Goal: Task Accomplishment & Management: Complete application form

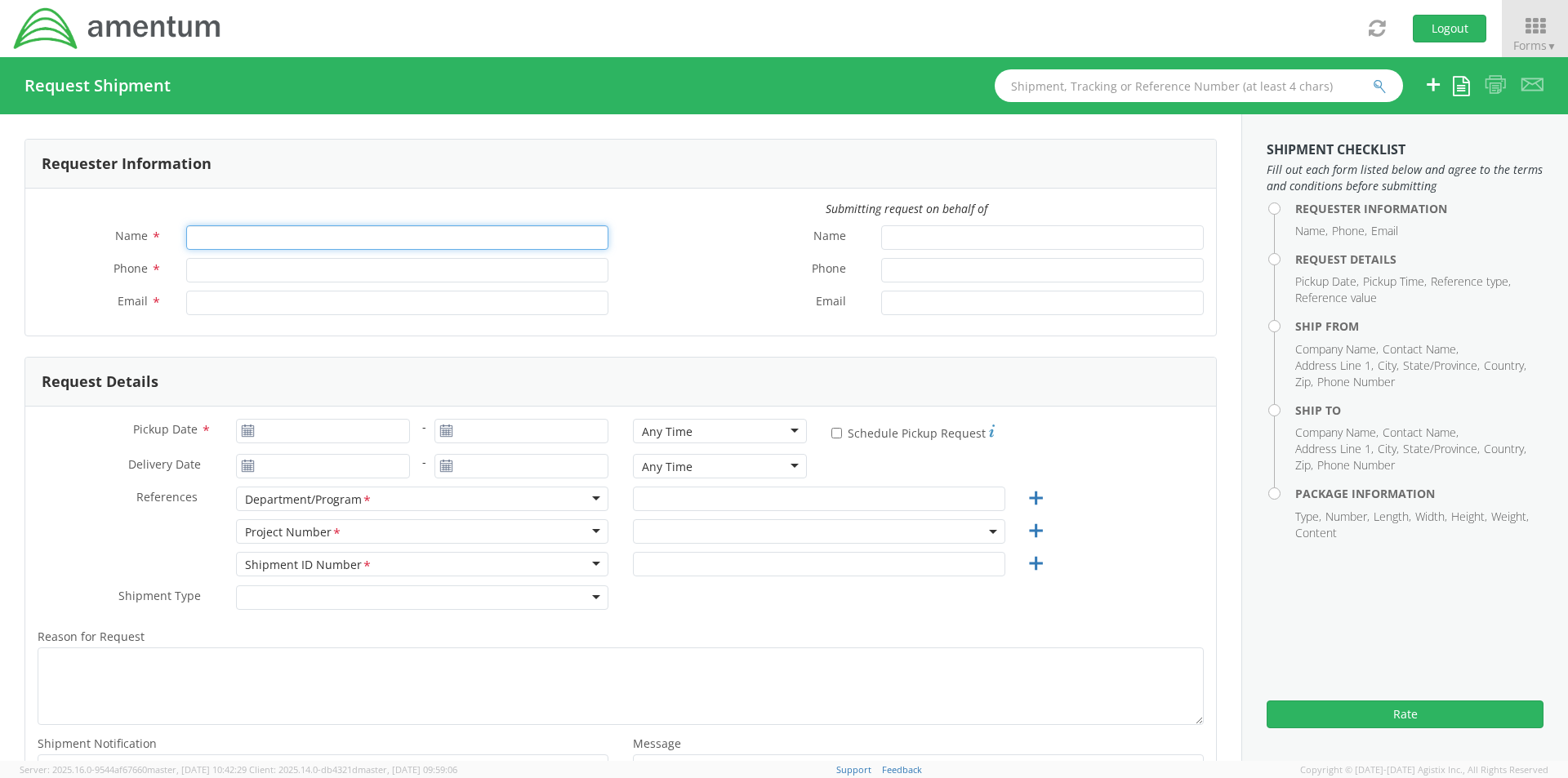
click at [236, 242] on input "Name *" at bounding box center [397, 237] width 422 height 24
type input "[PERSON_NAME]"
type input "[PERSON_NAME][EMAIL_ADDRESS][PERSON_NAME][DOMAIN_NAME]"
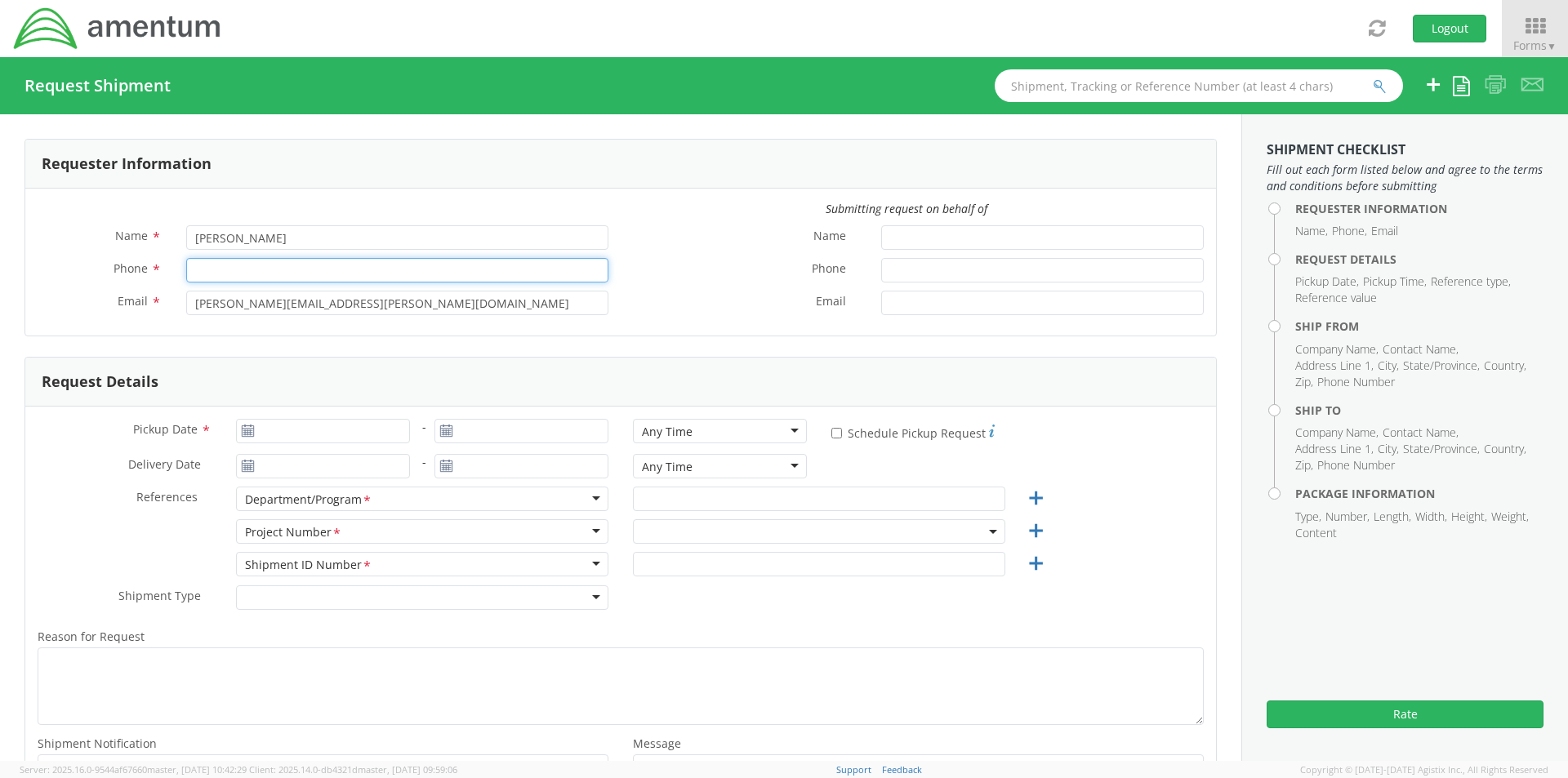
click at [222, 264] on input "Phone *" at bounding box center [397, 270] width 422 height 24
type input "9032239758"
type input "Safety Department"
select select "4817.0020.0.00.999999.00.00000"
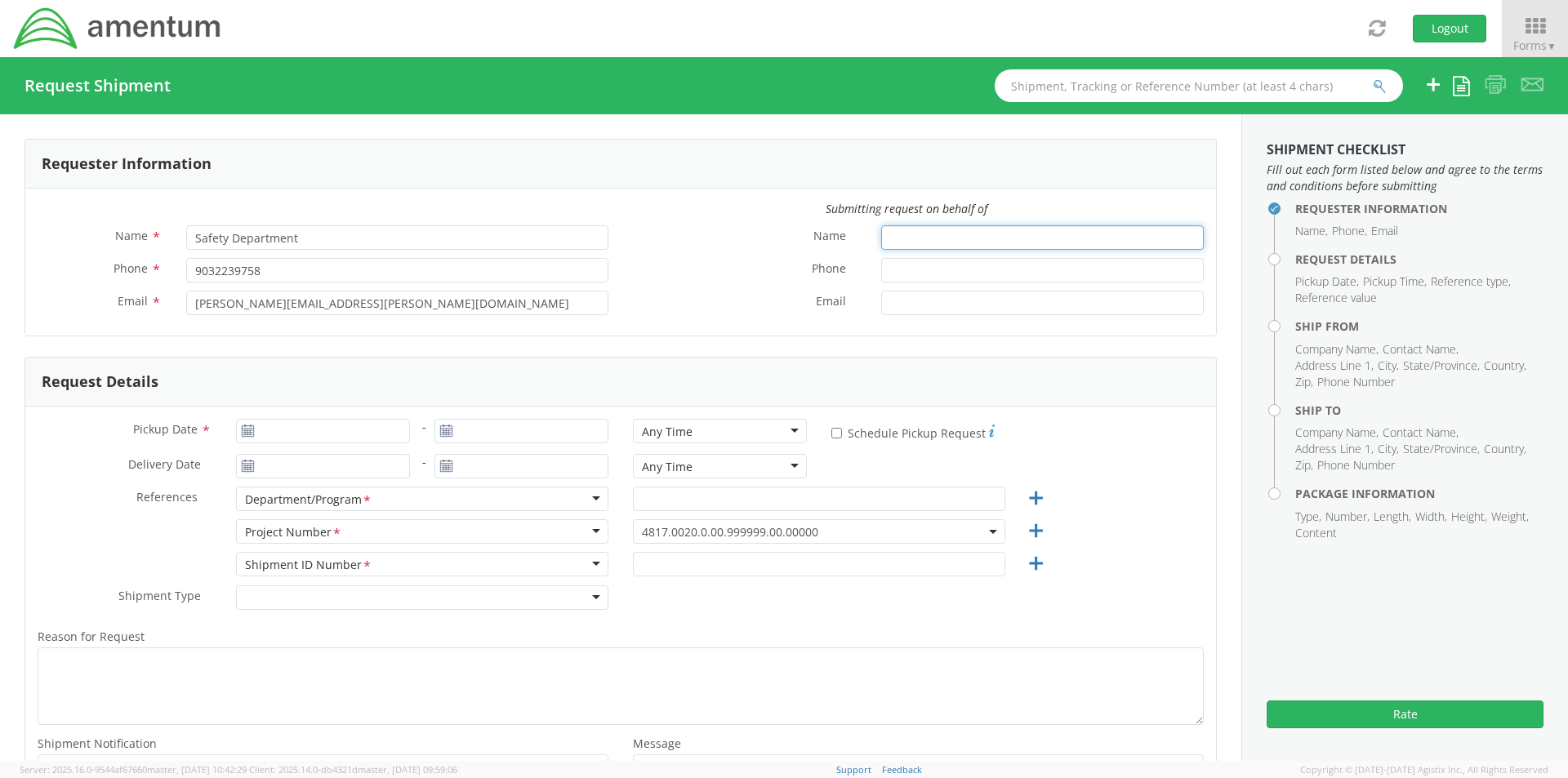
click at [897, 239] on input "Name *" at bounding box center [1042, 237] width 322 height 24
type input "Safety Department"
type input "9032239758"
type input "[DATE]"
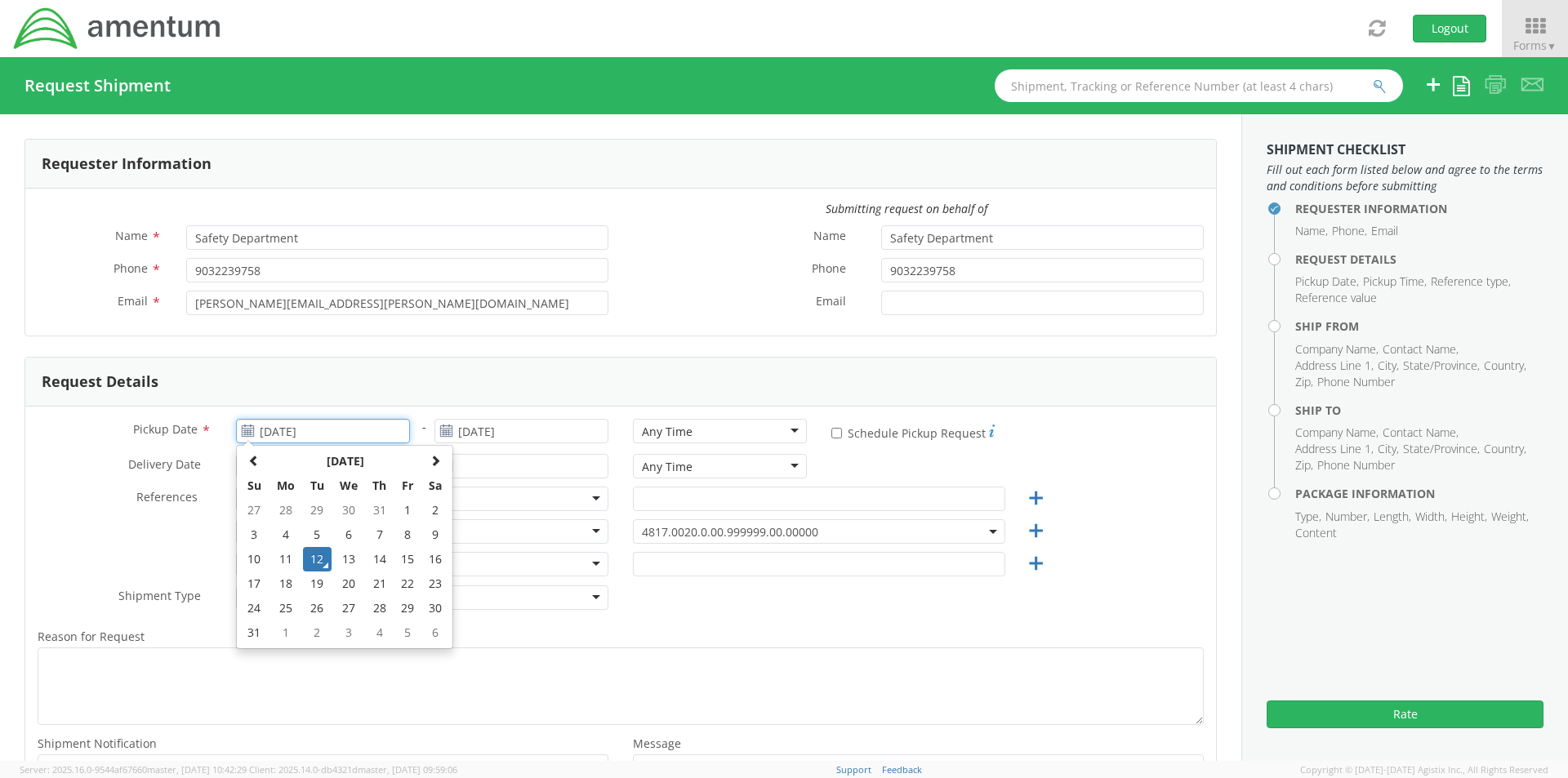
click at [253, 430] on input "[DATE]" at bounding box center [322, 431] width 174 height 24
click at [308, 557] on td "12" at bounding box center [318, 559] width 29 height 24
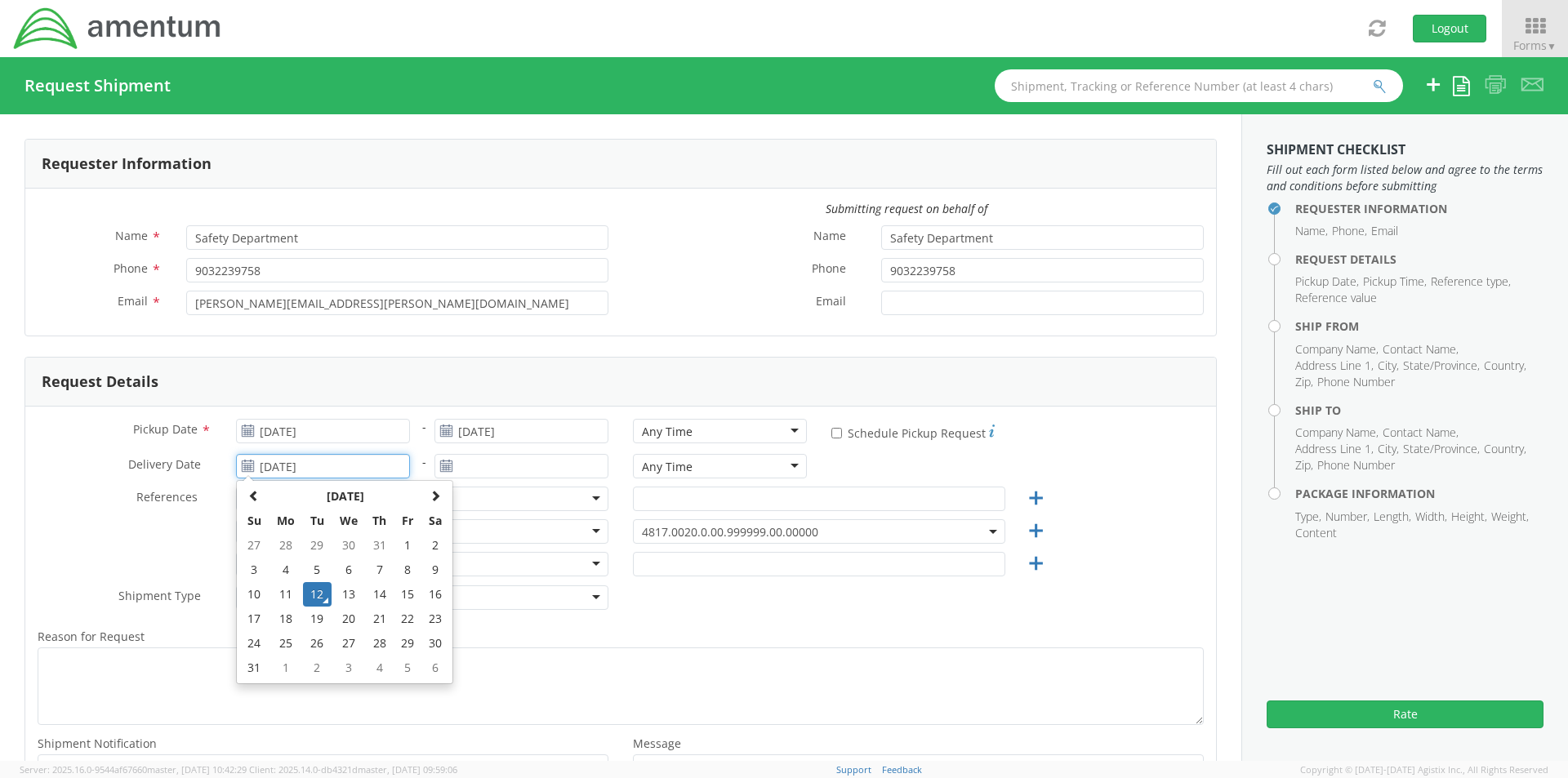
click at [303, 458] on input "[DATE]" at bounding box center [322, 466] width 174 height 24
click at [349, 600] on td "13" at bounding box center [348, 594] width 34 height 24
type input "[DATE]"
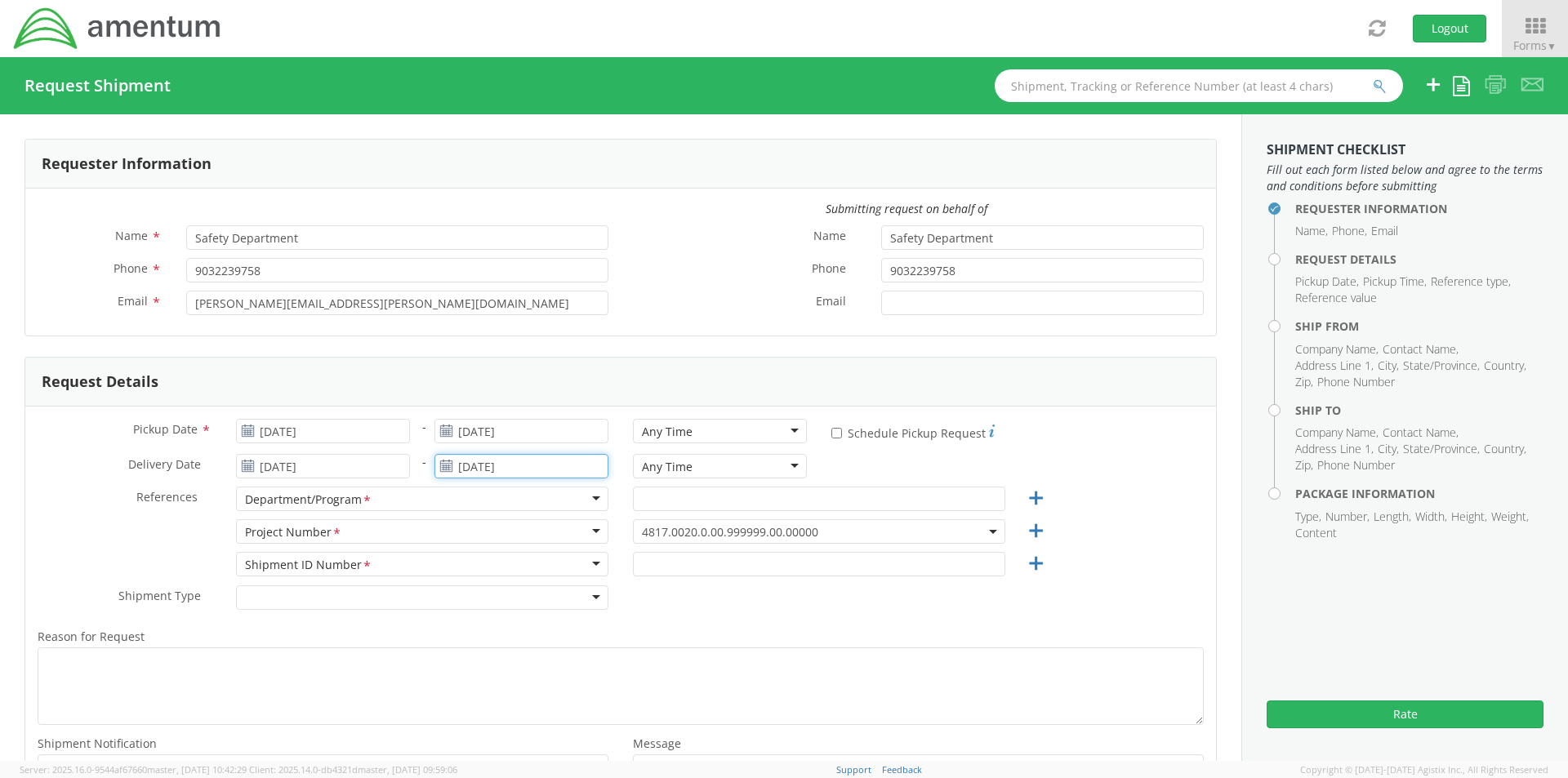
click at [477, 468] on input "[DATE]" at bounding box center [521, 466] width 174 height 24
click at [548, 595] on td "13" at bounding box center [547, 594] width 34 height 24
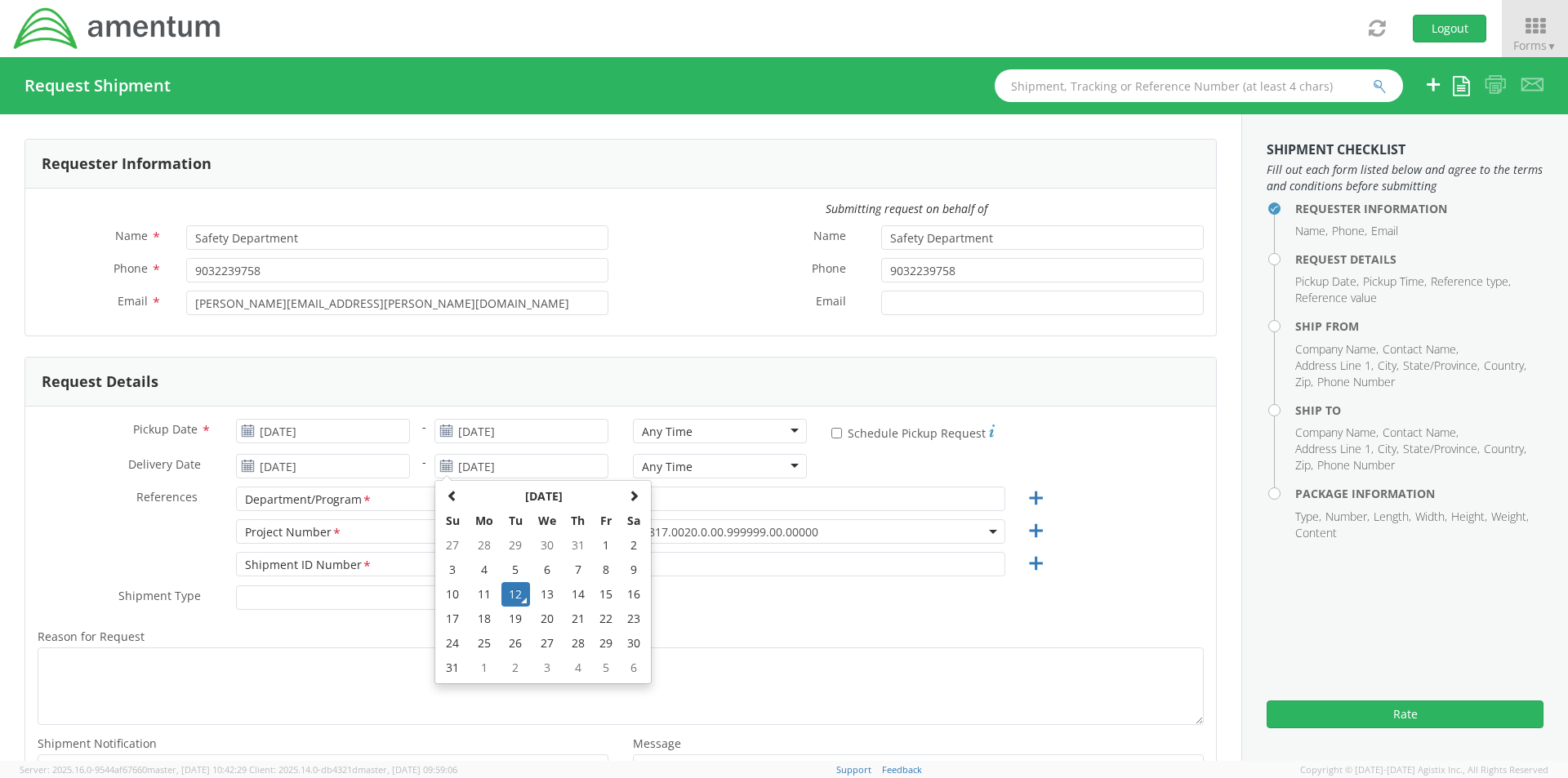
type input "[DATE]"
click at [655, 431] on div "Any Time" at bounding box center [667, 432] width 51 height 16
click at [669, 458] on div "Any Time" at bounding box center [719, 466] width 174 height 24
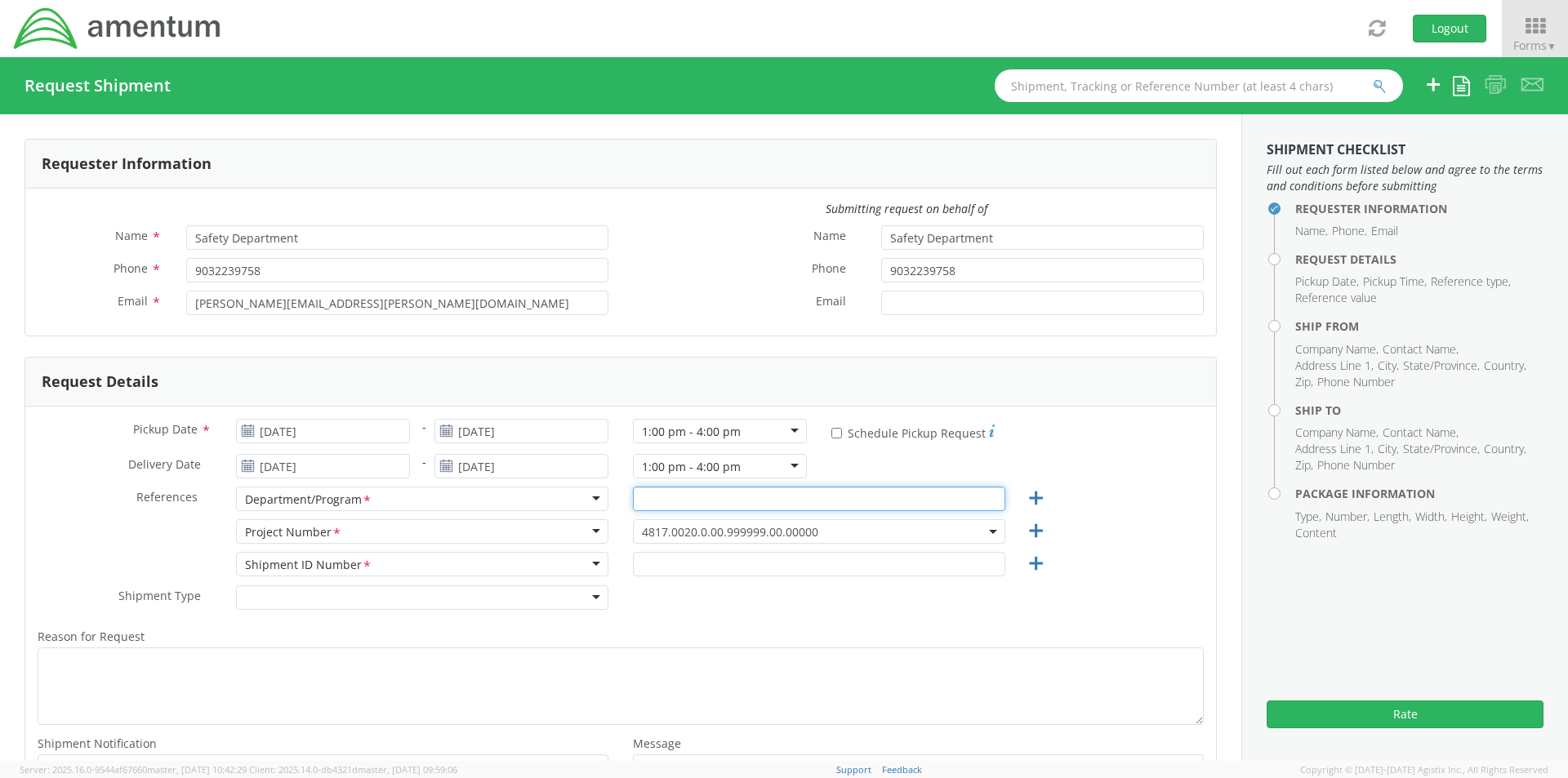
click at [688, 508] on input "text" at bounding box center [819, 498] width 373 height 24
type input "T"
type input "TS3-OIB"
click at [698, 533] on span "4817.0020.0.00.999999.00.00000" at bounding box center [819, 532] width 355 height 15
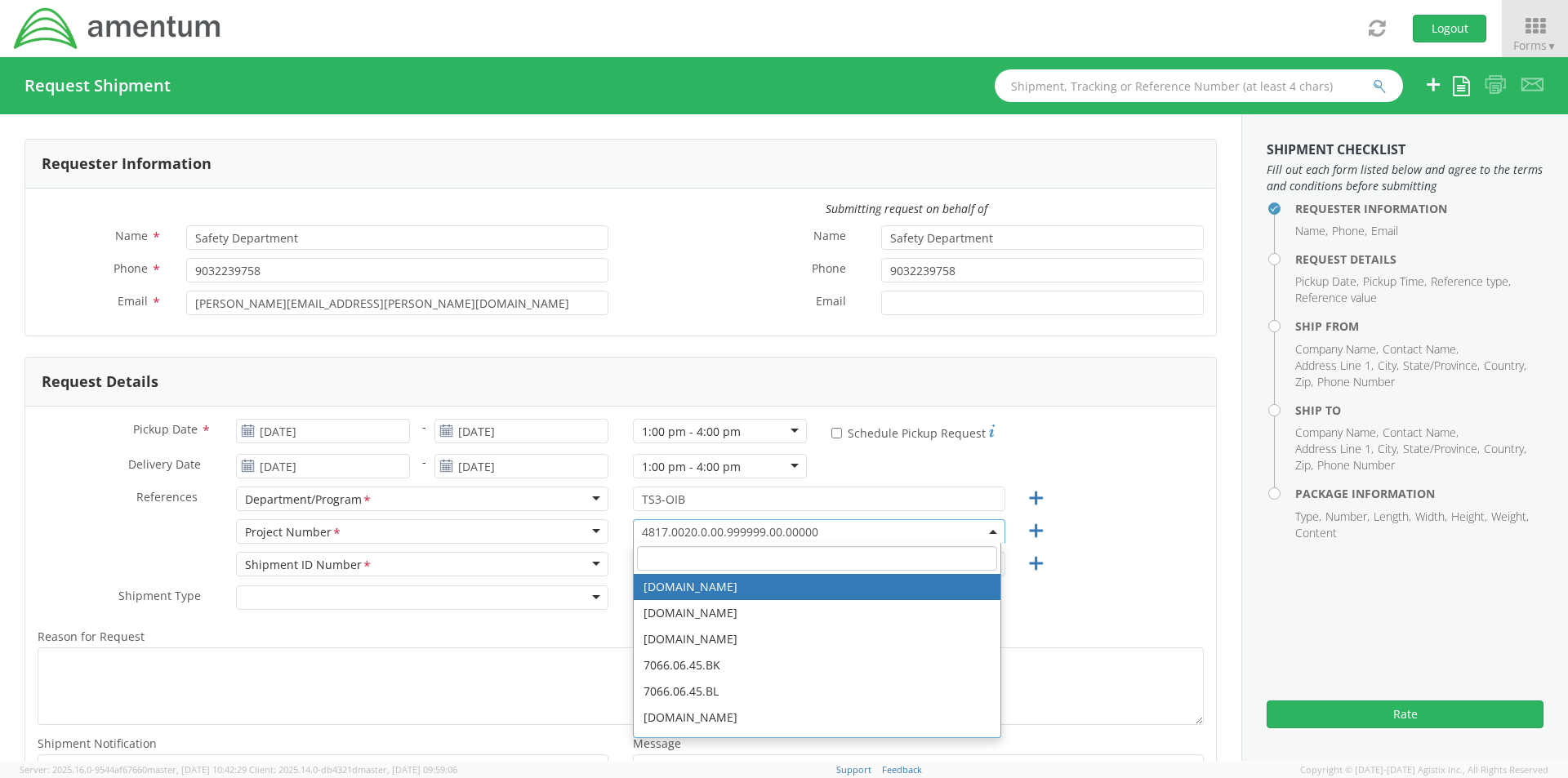
click at [699, 558] on input "search" at bounding box center [817, 558] width 360 height 24
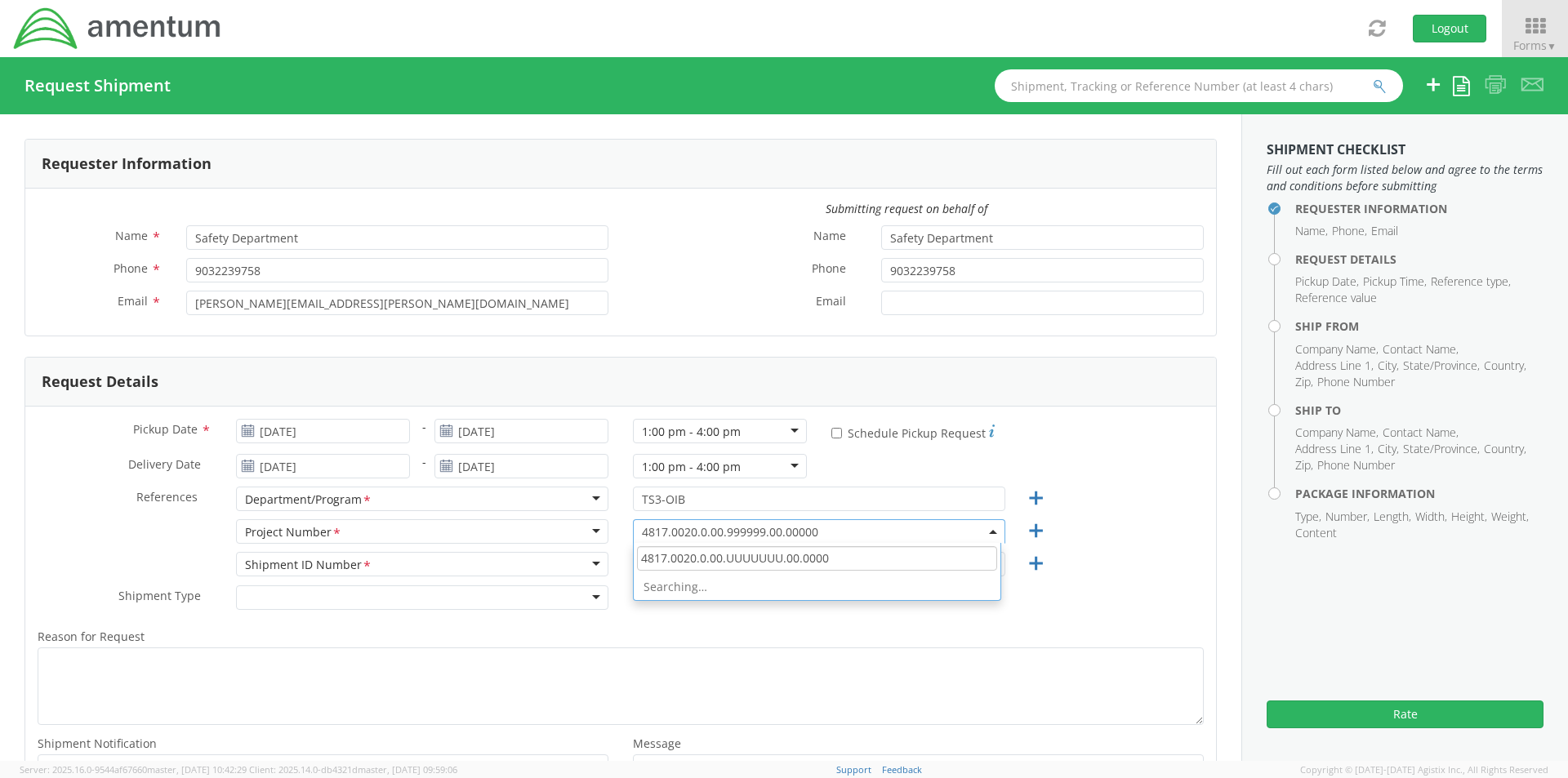
type input "4817.0020.0.00.UUUUUUU.00.00000"
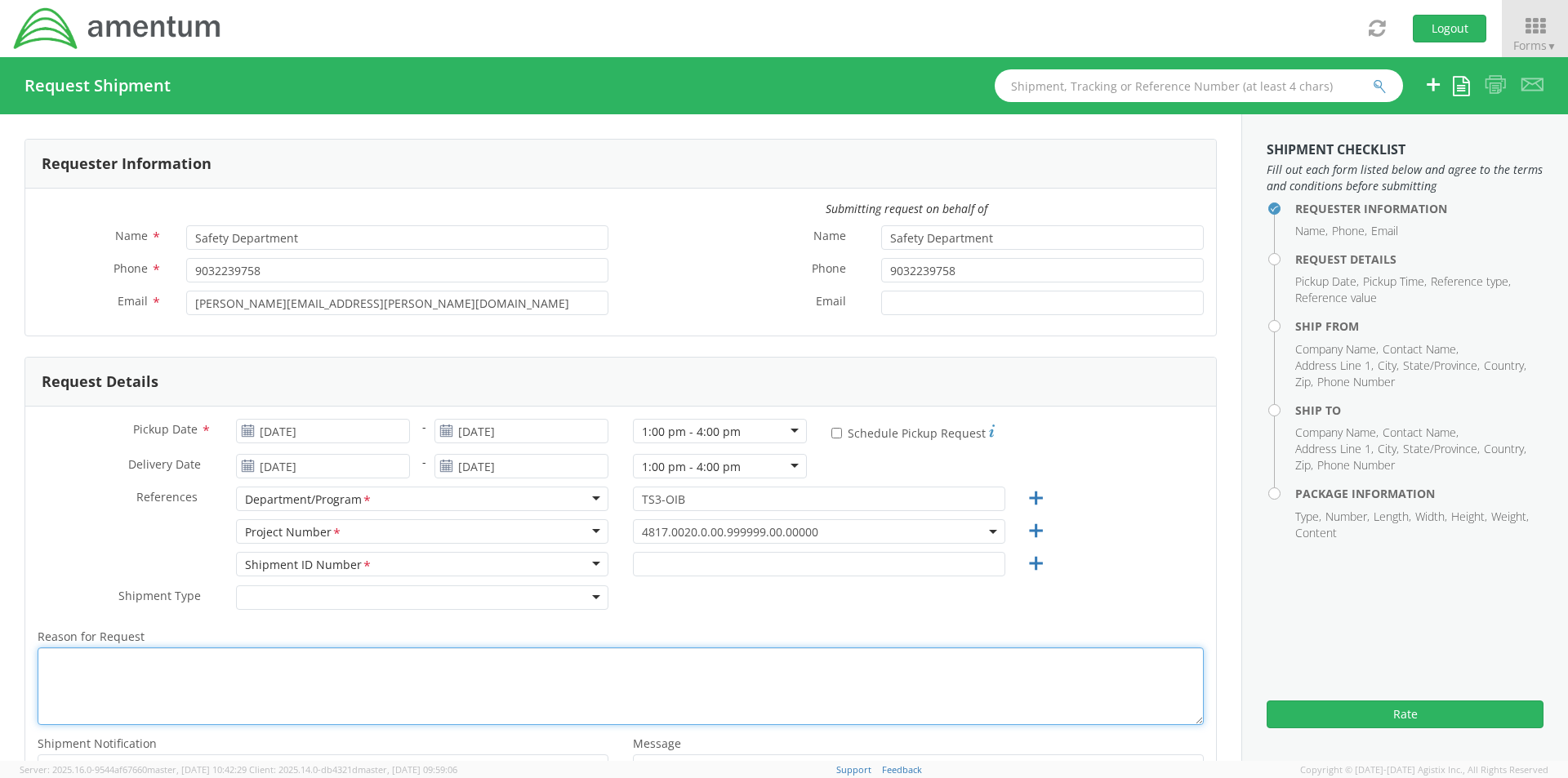
click at [772, 649] on textarea "Reason for Request *" at bounding box center [621, 686] width 1166 height 78
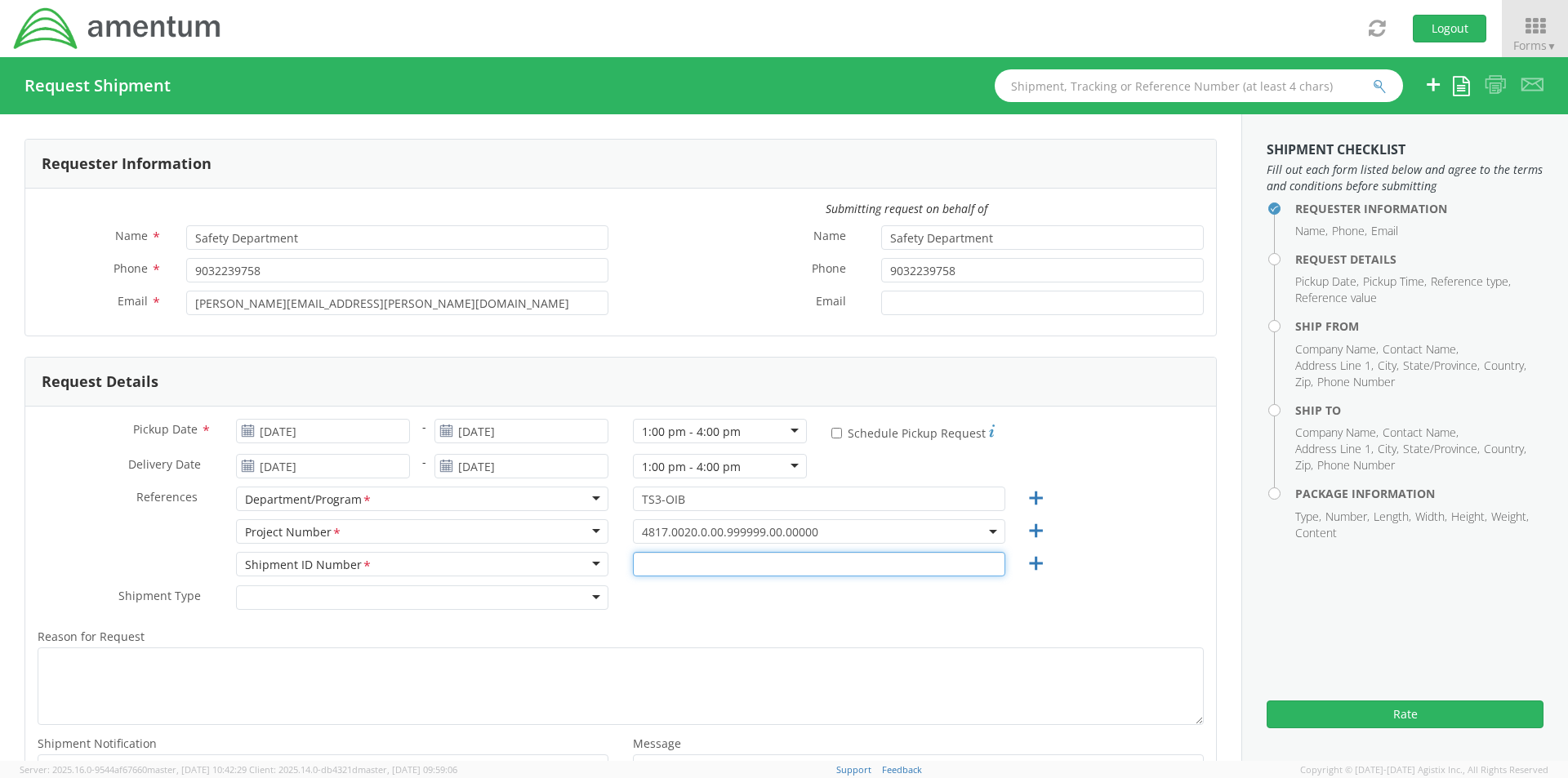
click at [638, 562] on input "text" at bounding box center [819, 564] width 373 height 24
type input "4817.0020.0.00.UUUUUU.00.00000"
click at [793, 533] on span "4817.0020.0.00.999999.00.00000" at bounding box center [819, 532] width 355 height 15
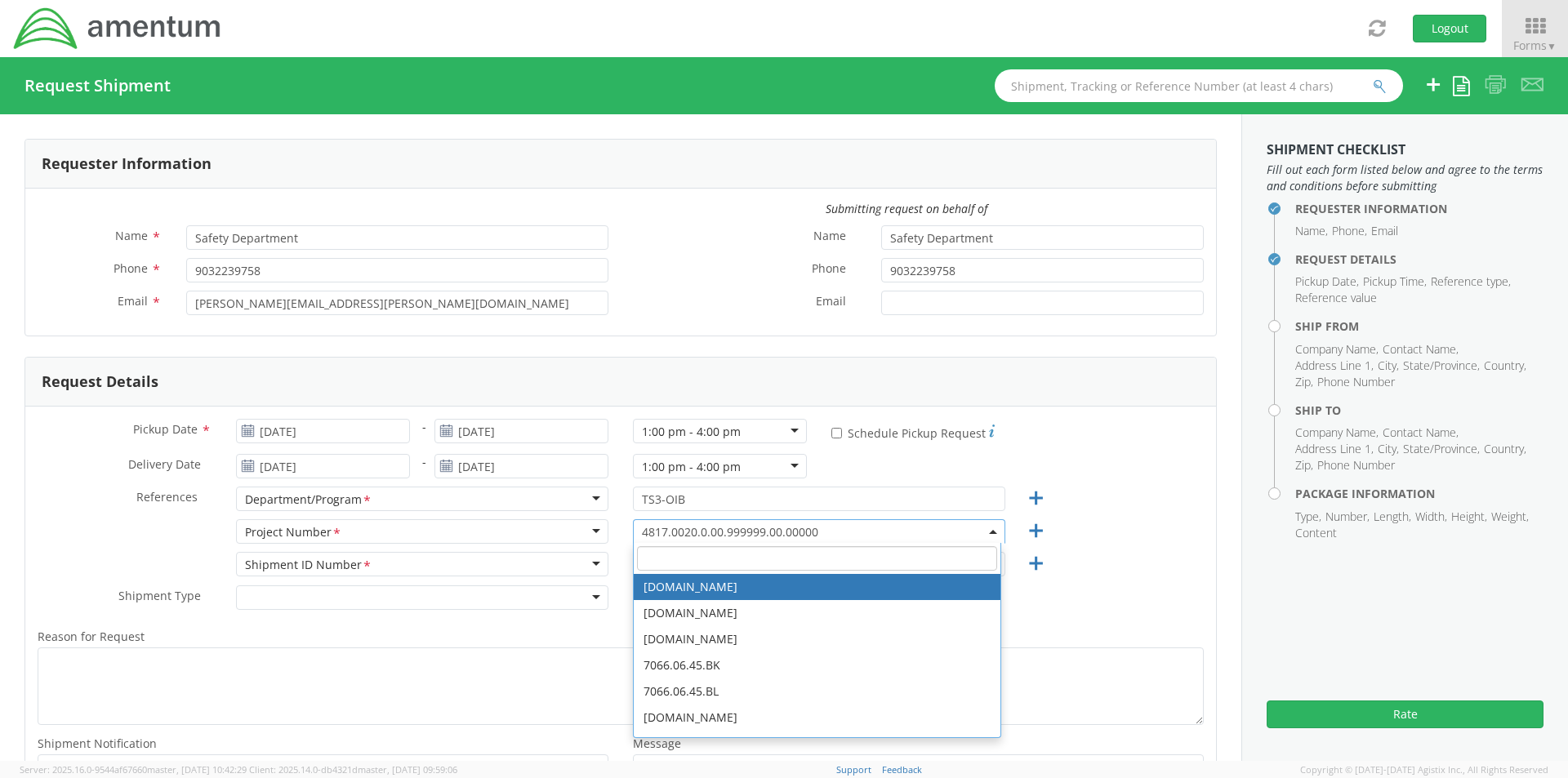
click at [654, 570] on input "search" at bounding box center [817, 558] width 360 height 24
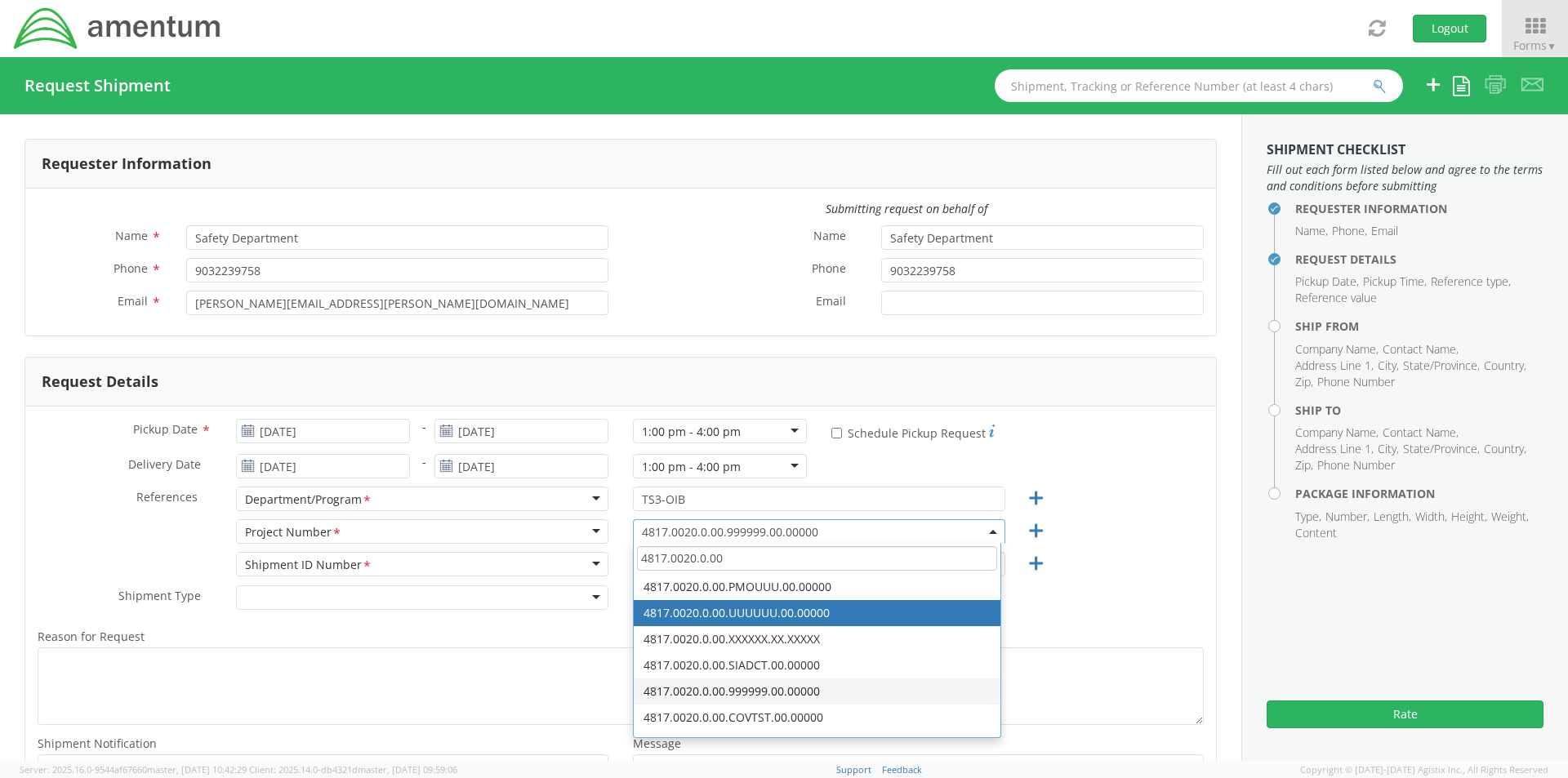
type input "4817.0020.0.00"
select select "4817.0020.0.00.UUUUUU.00.00000"
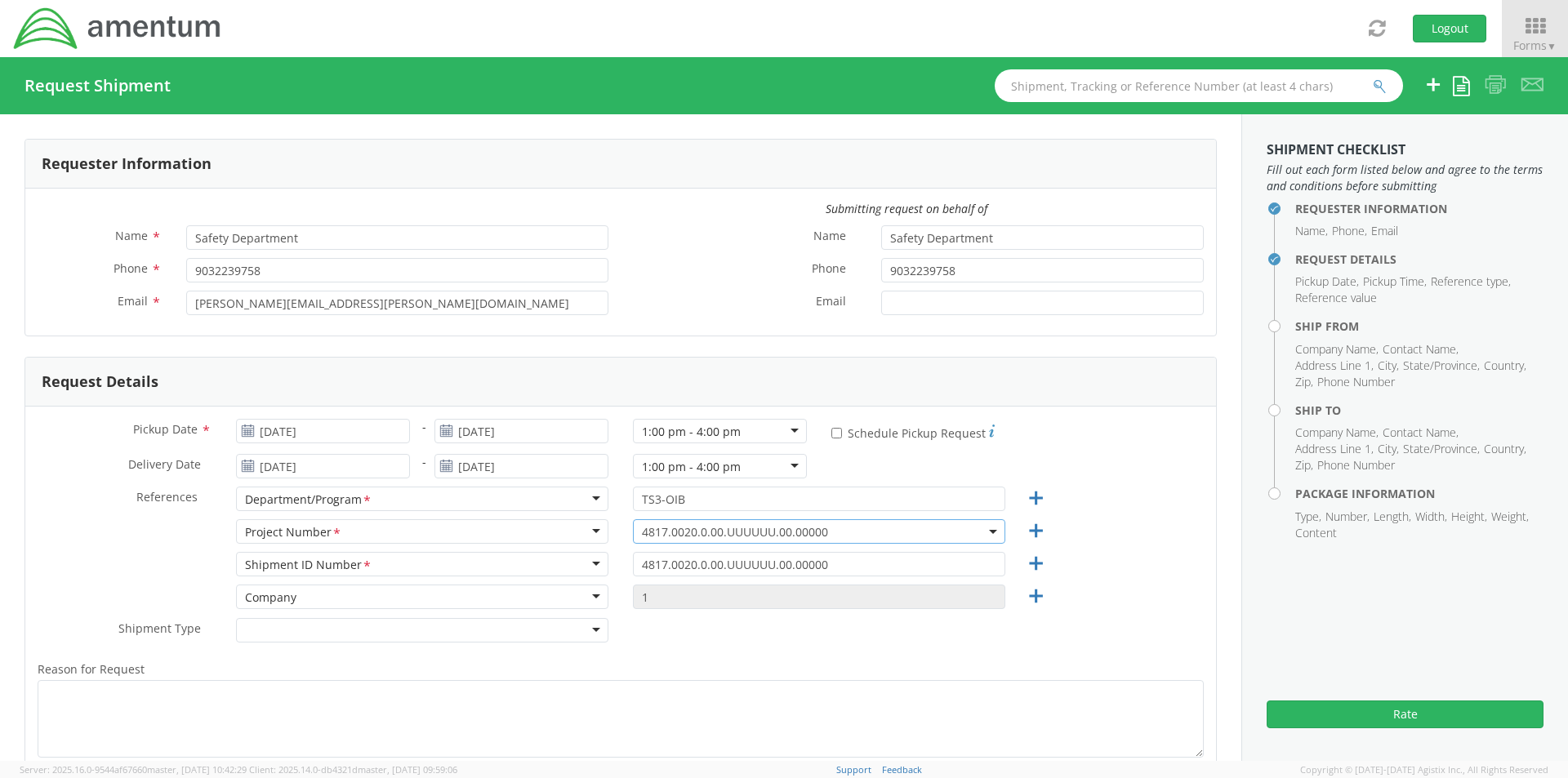
click at [285, 629] on div at bounding box center [422, 630] width 373 height 24
click at [172, 691] on textarea "Reason for Request *" at bounding box center [621, 719] width 1166 height 78
type textarea "S"
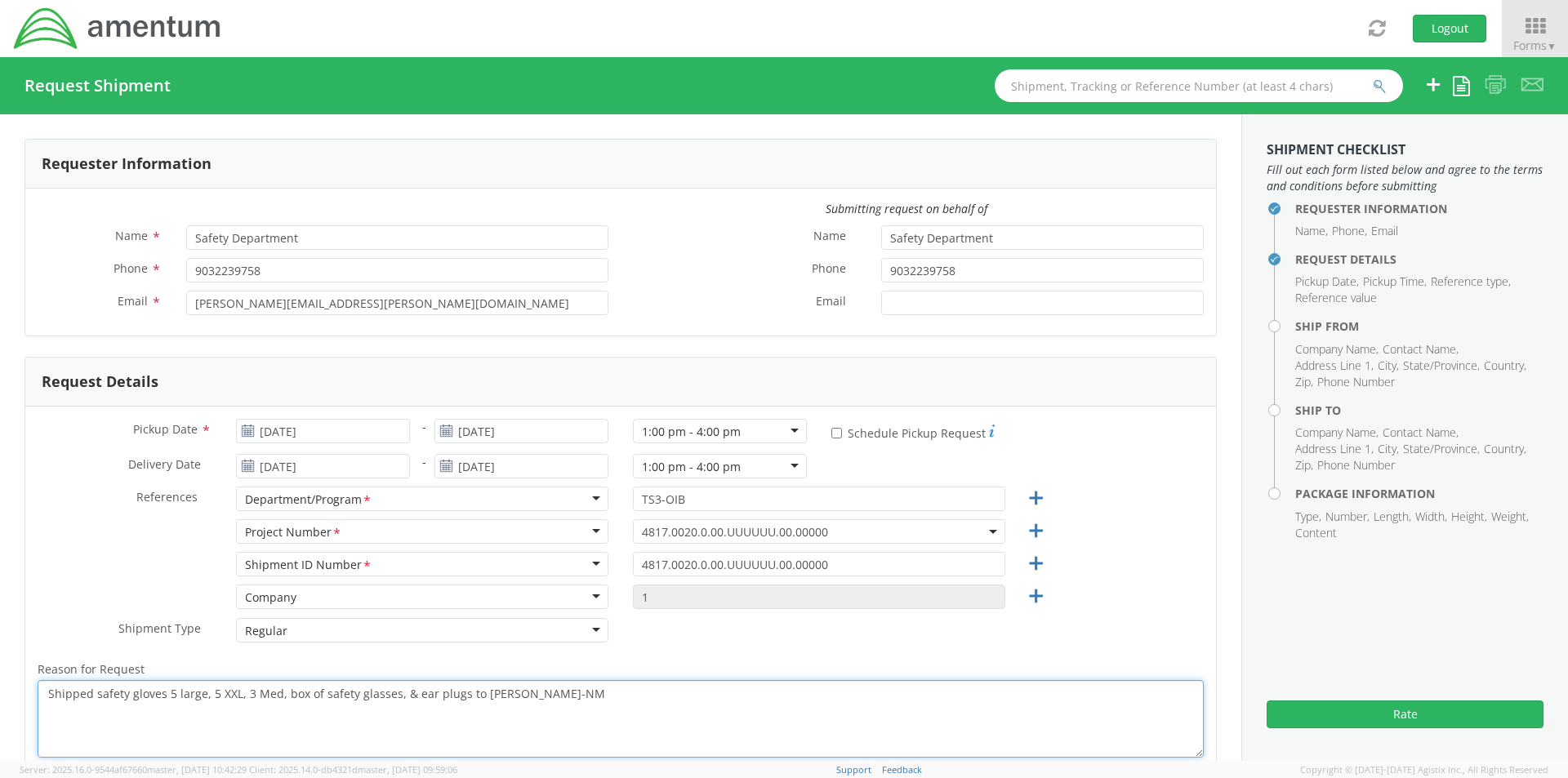
click at [552, 697] on textarea "Shipped safety gloves 5 large, 5 XXL, 3 Med, box of safety glasses, & ear plugs…" at bounding box center [621, 719] width 1166 height 78
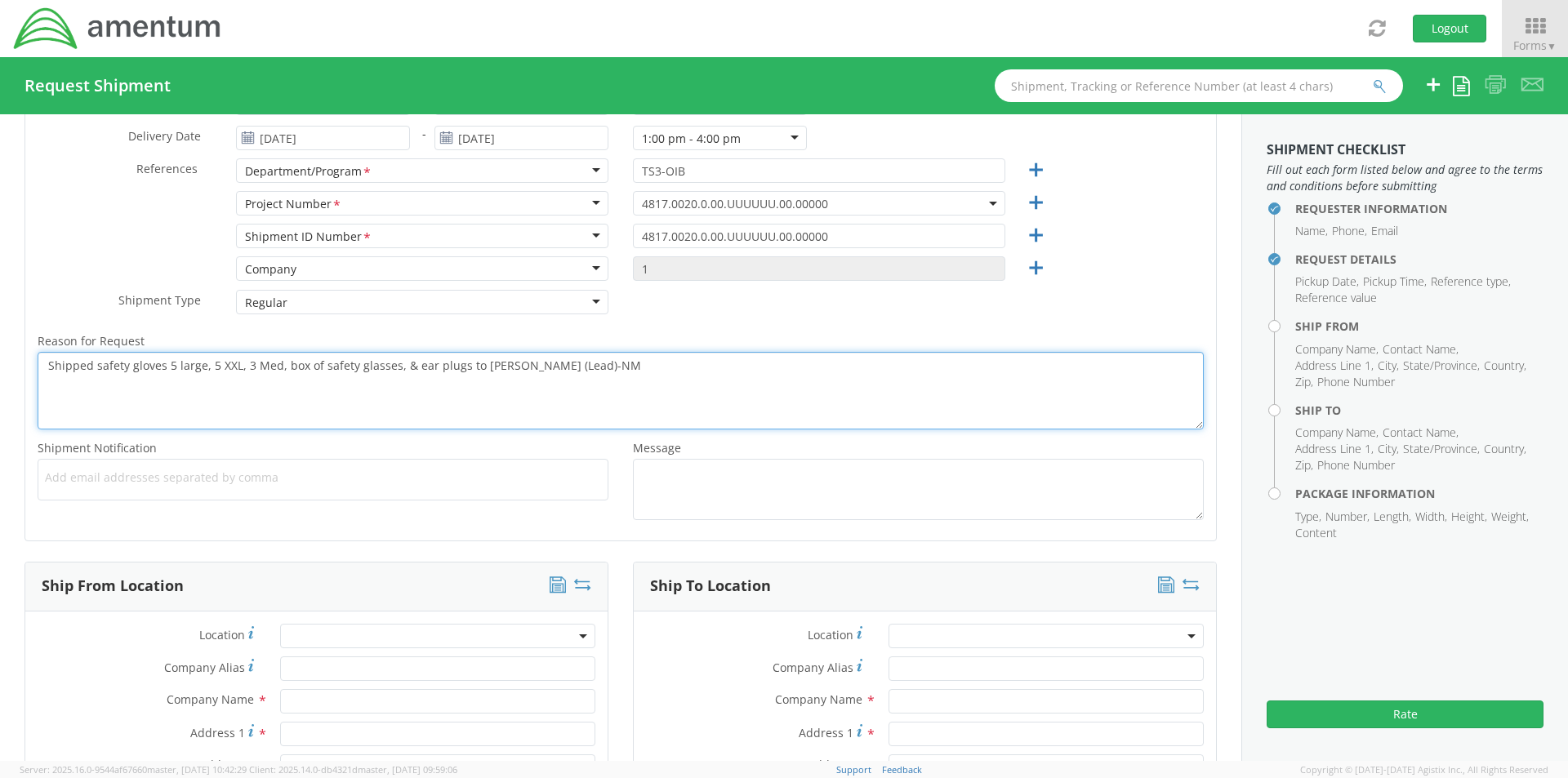
scroll to position [408, 0]
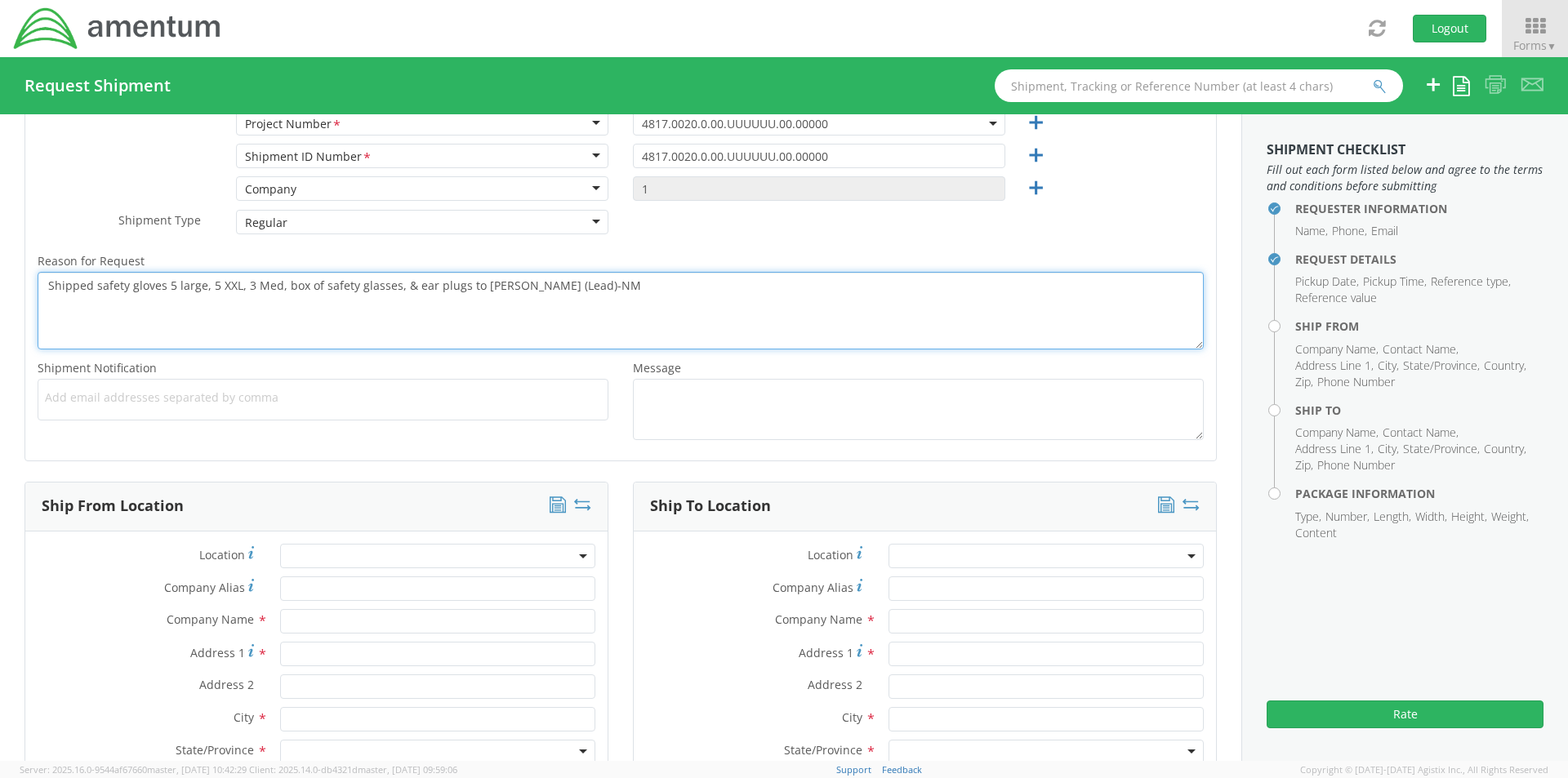
type textarea "Shipped safety gloves 5 large, 5 XXL, 3 Med, box of safety glasses, & ear plugs…"
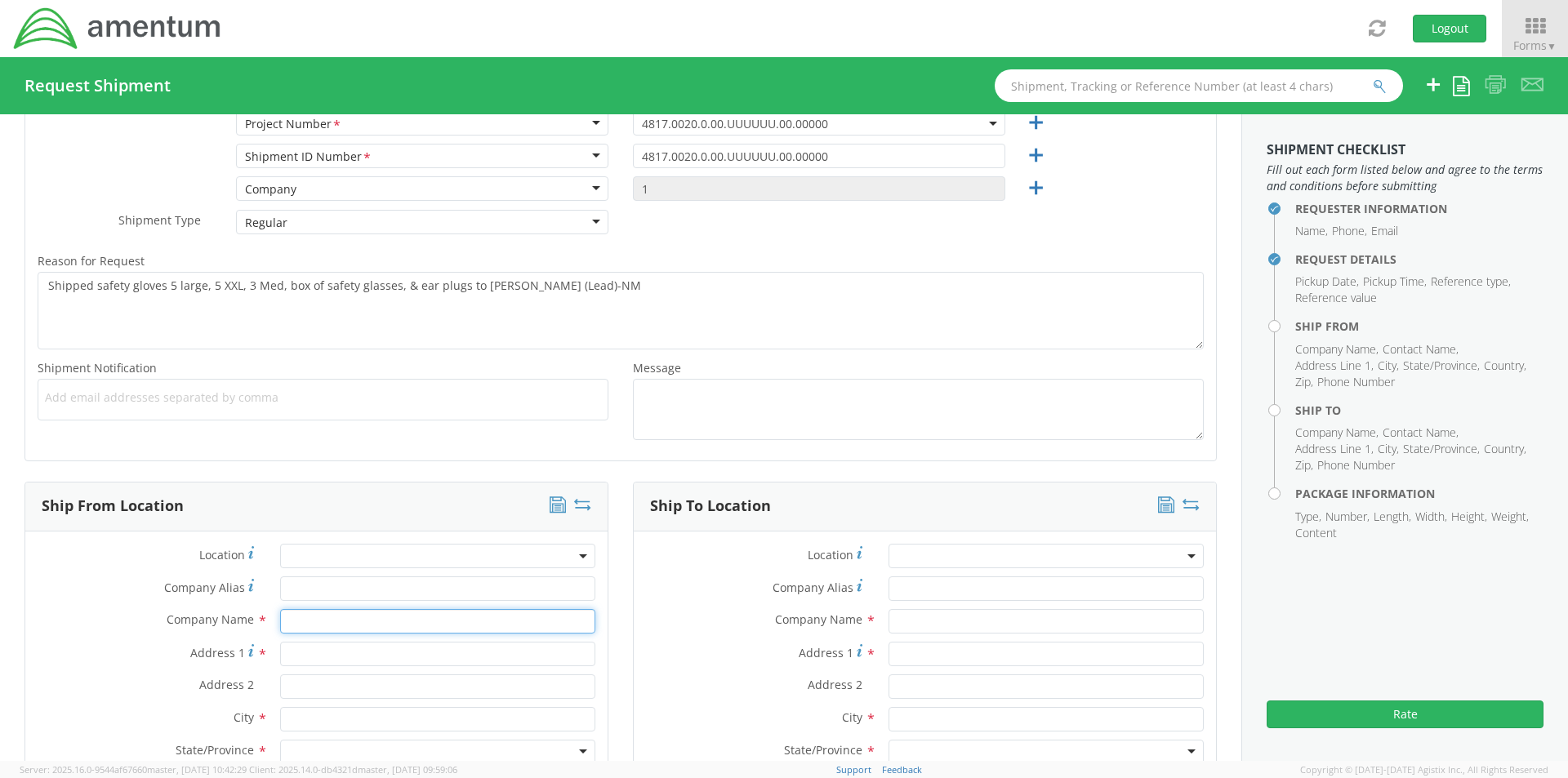
click at [350, 618] on input "text" at bounding box center [437, 621] width 315 height 24
type input "Amentum"
type input "[STREET_ADDRESS]"
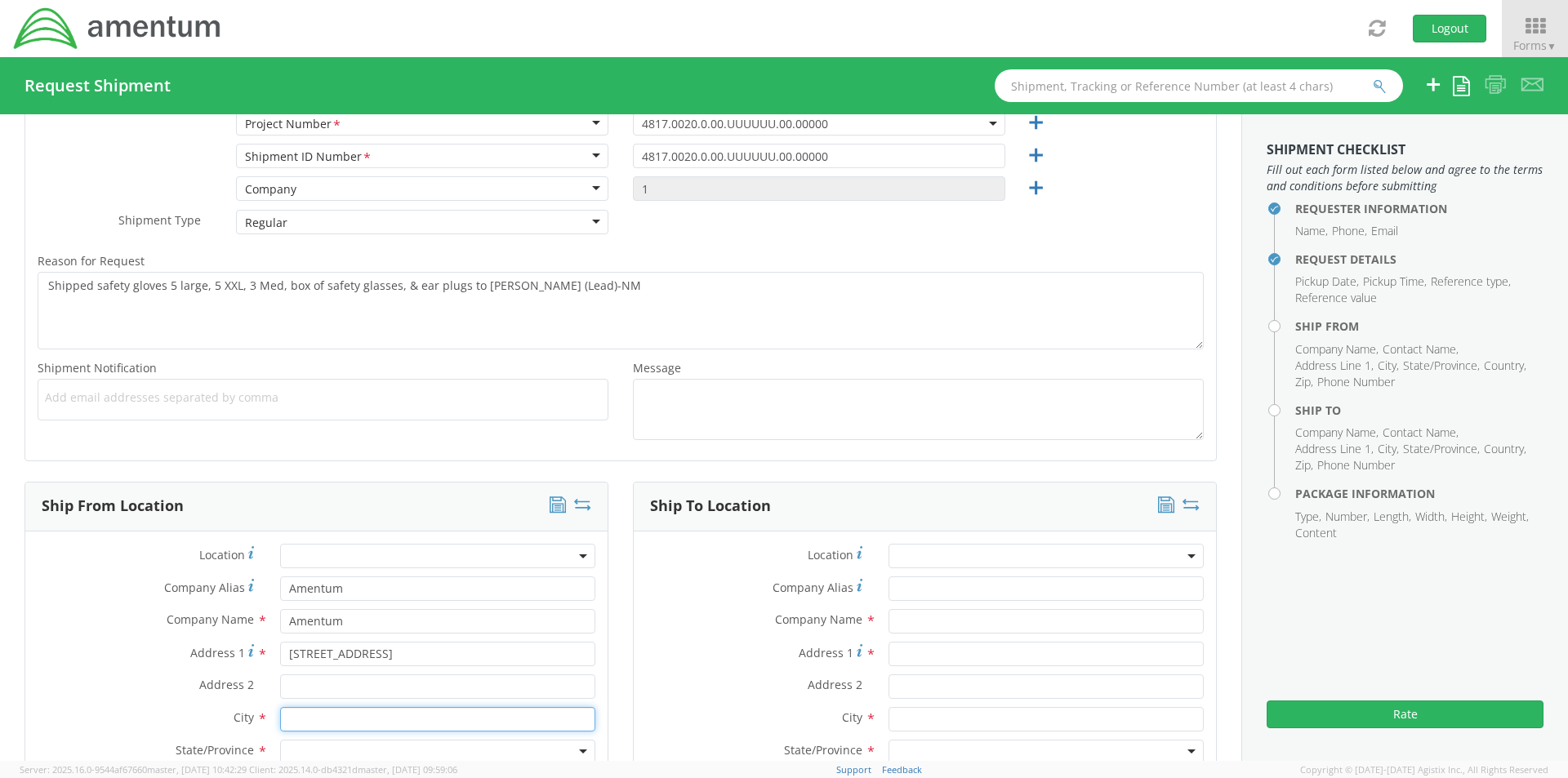
type input "[GEOGRAPHIC_DATA]"
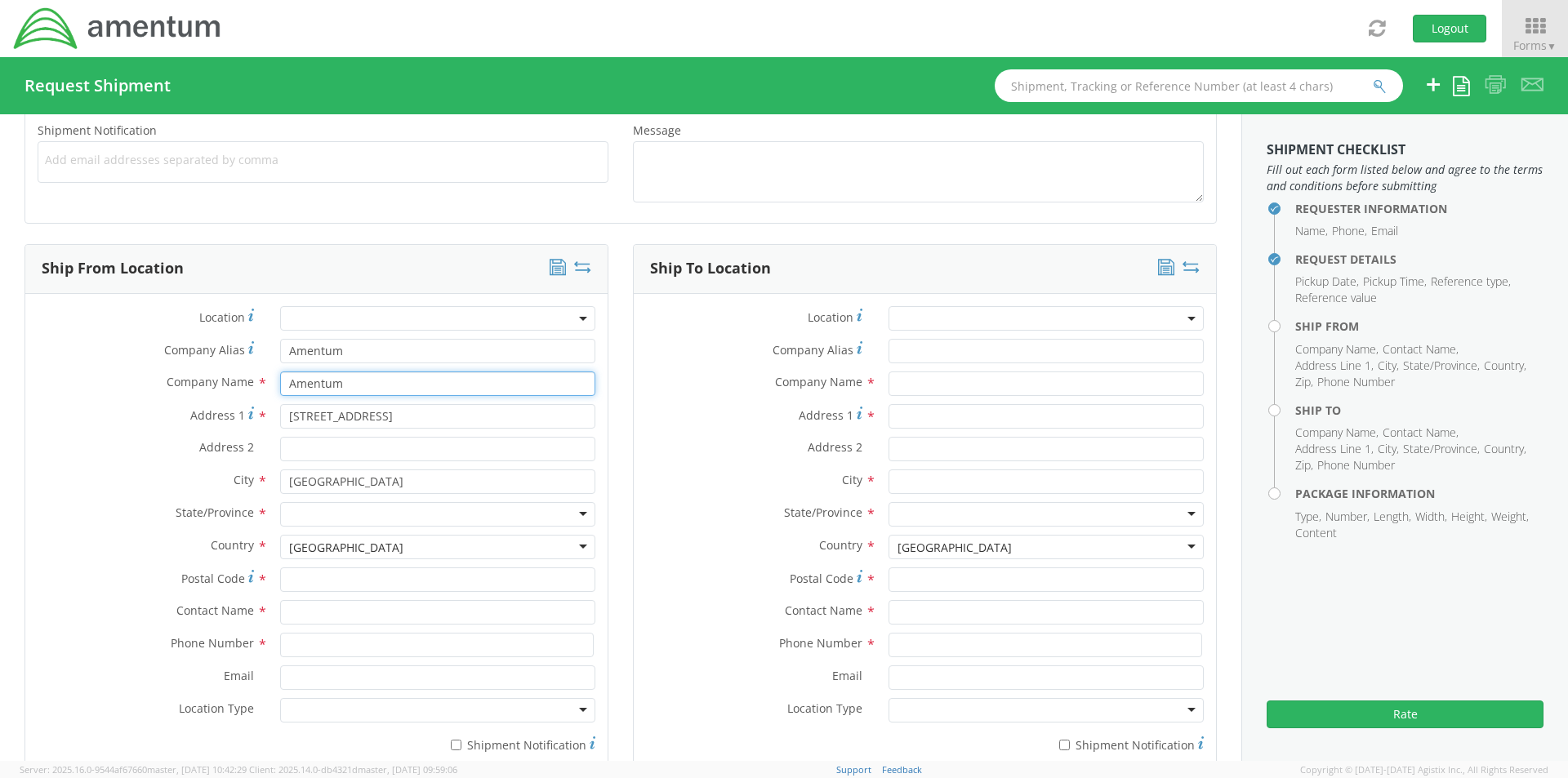
scroll to position [653, 0]
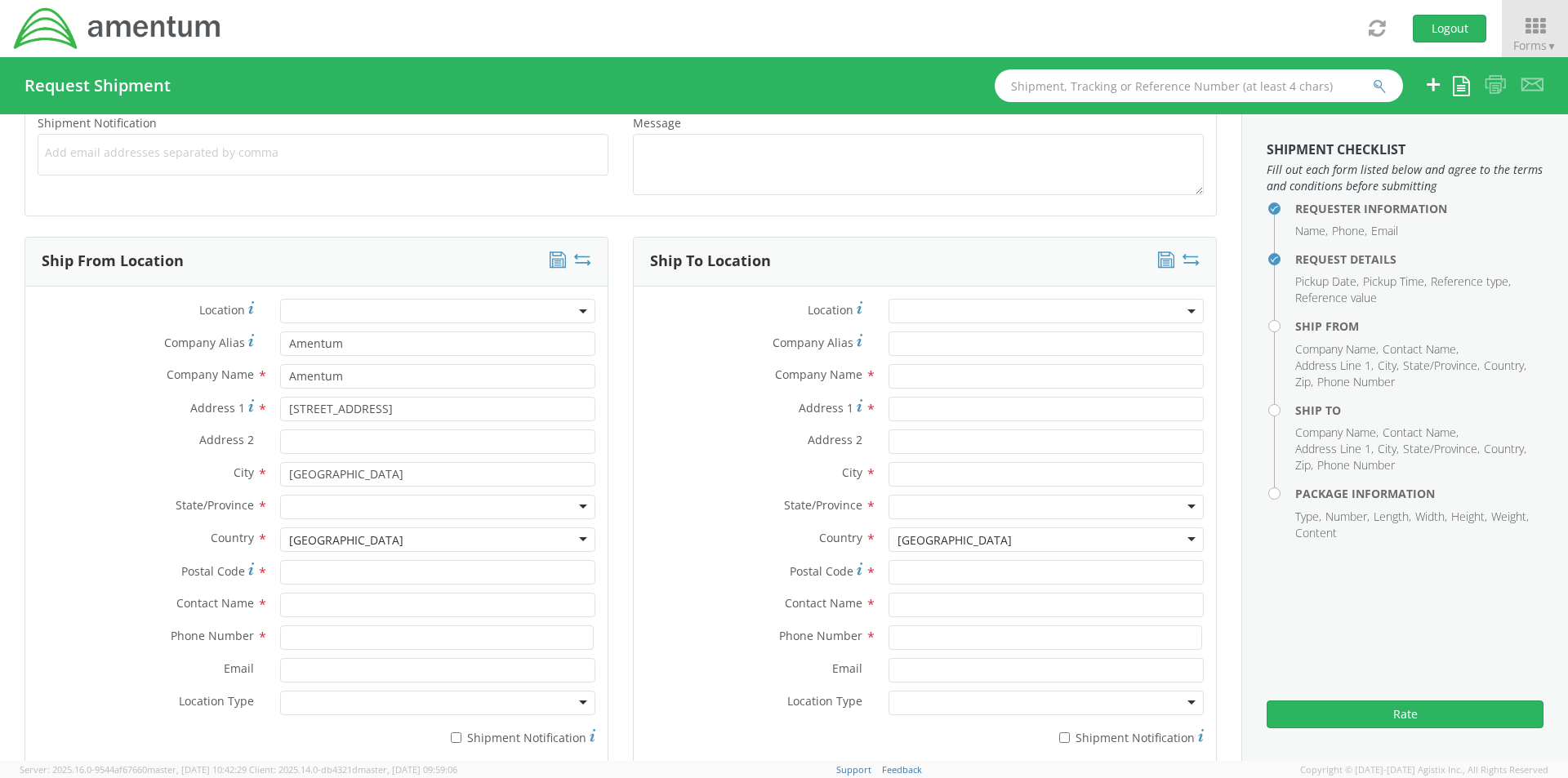
click at [324, 503] on div at bounding box center [437, 506] width 315 height 24
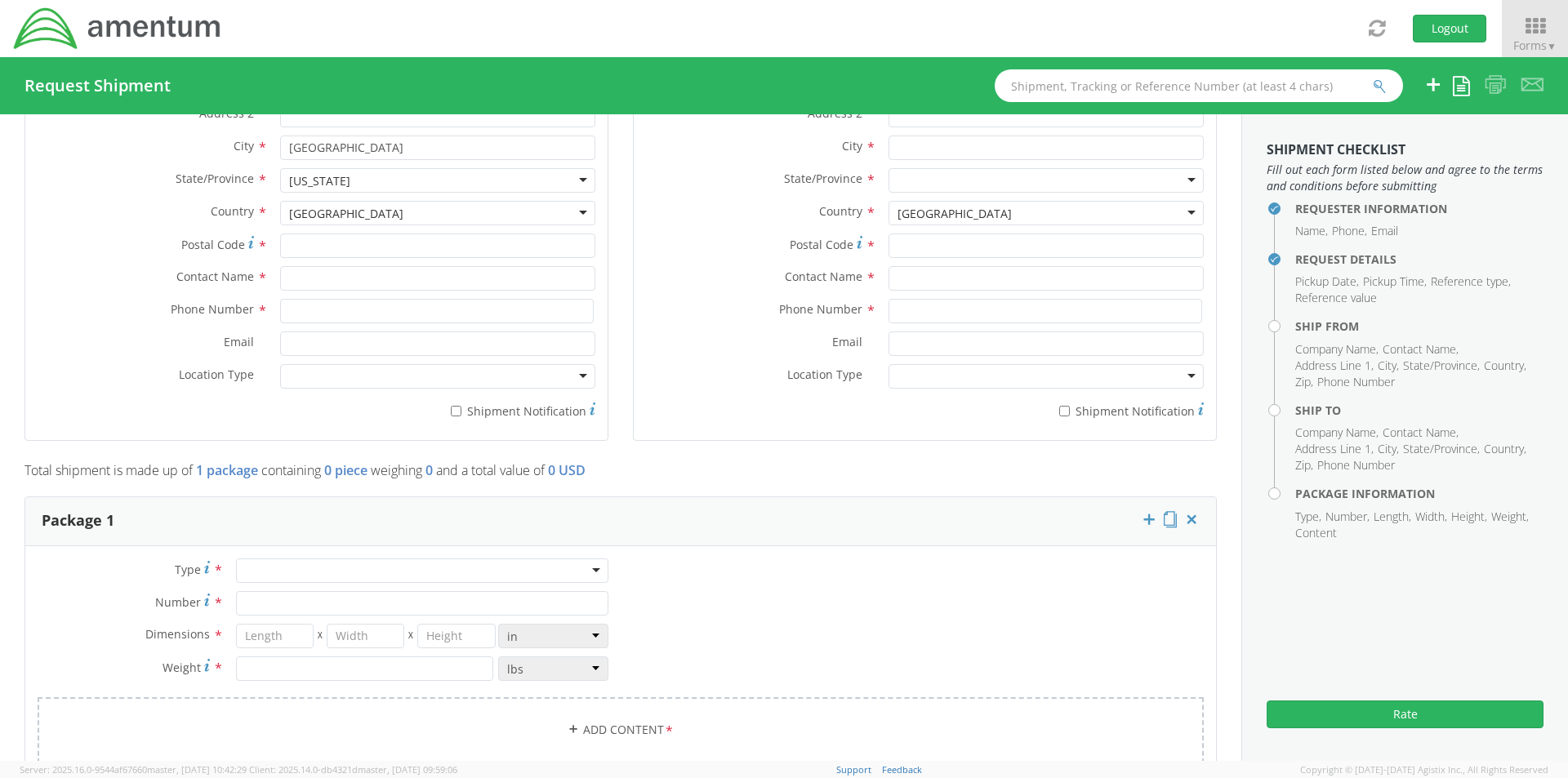
scroll to position [0, 0]
click at [301, 244] on input "Postal Code *" at bounding box center [437, 245] width 315 height 24
type input "75570"
click at [304, 276] on input "text" at bounding box center [437, 278] width 315 height 24
type input "Safety Department"
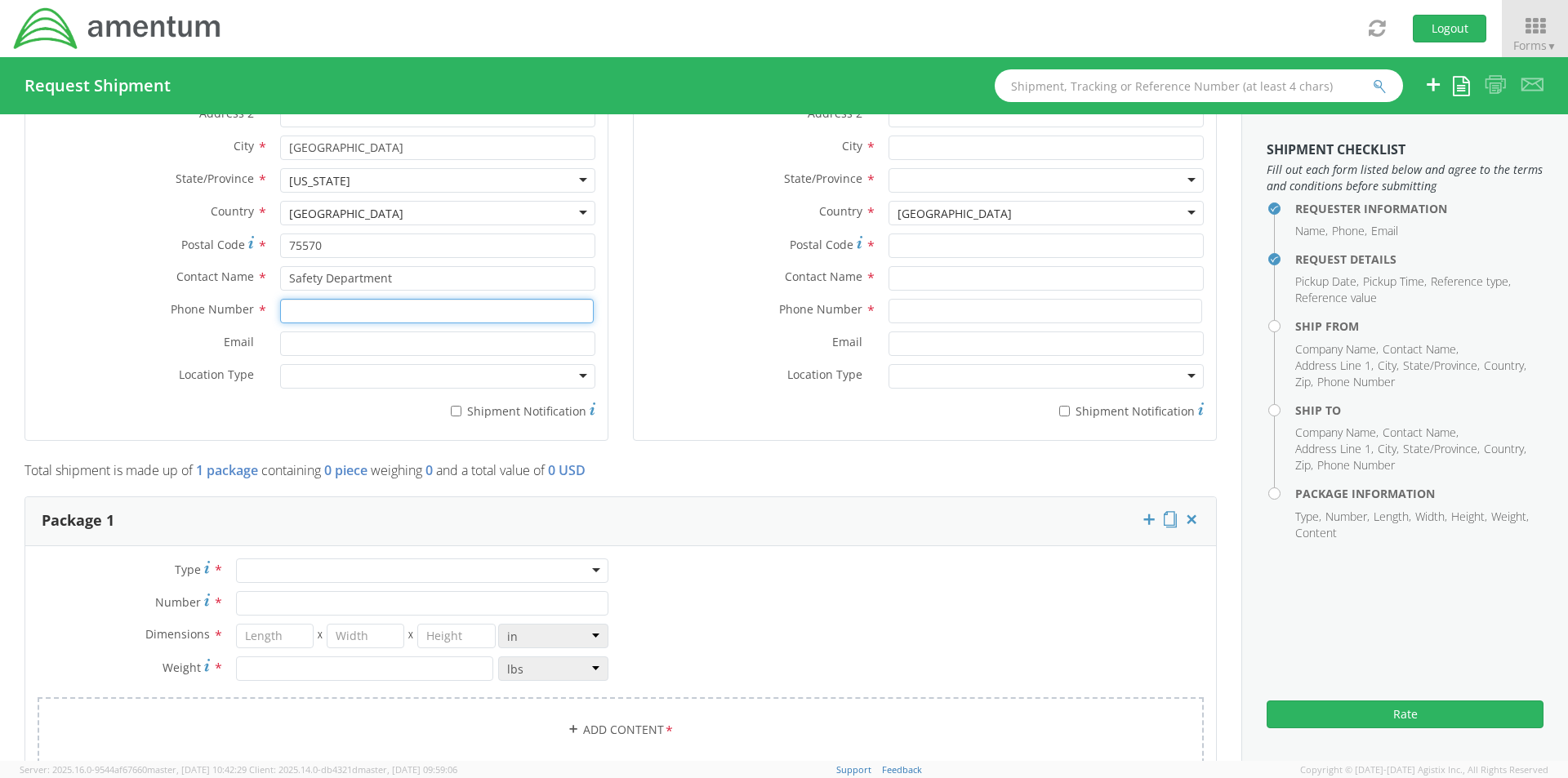
type input "9032239758"
type input "Amentum"
type input "[STREET_ADDRESS]"
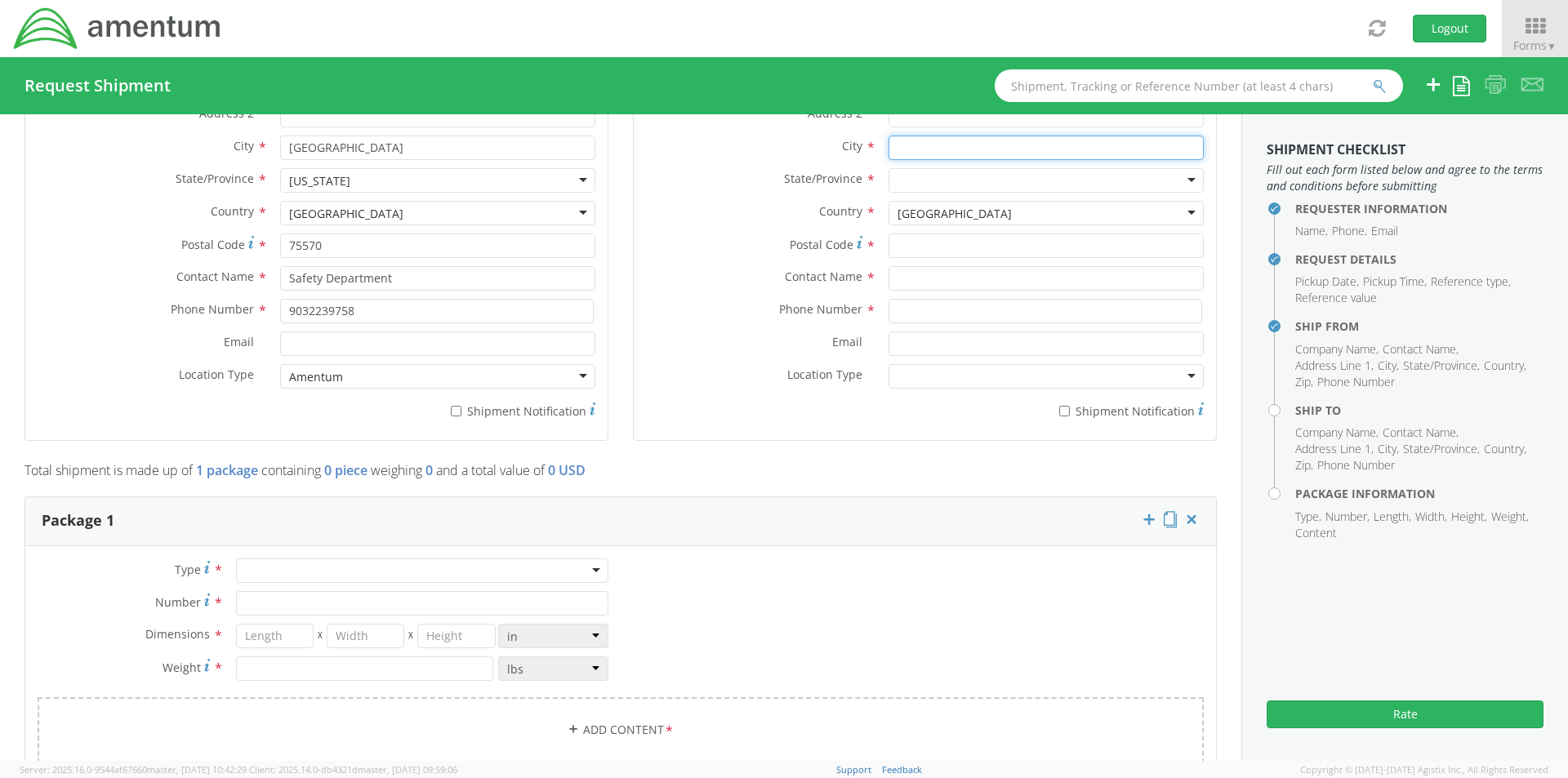
type input "[GEOGRAPHIC_DATA]"
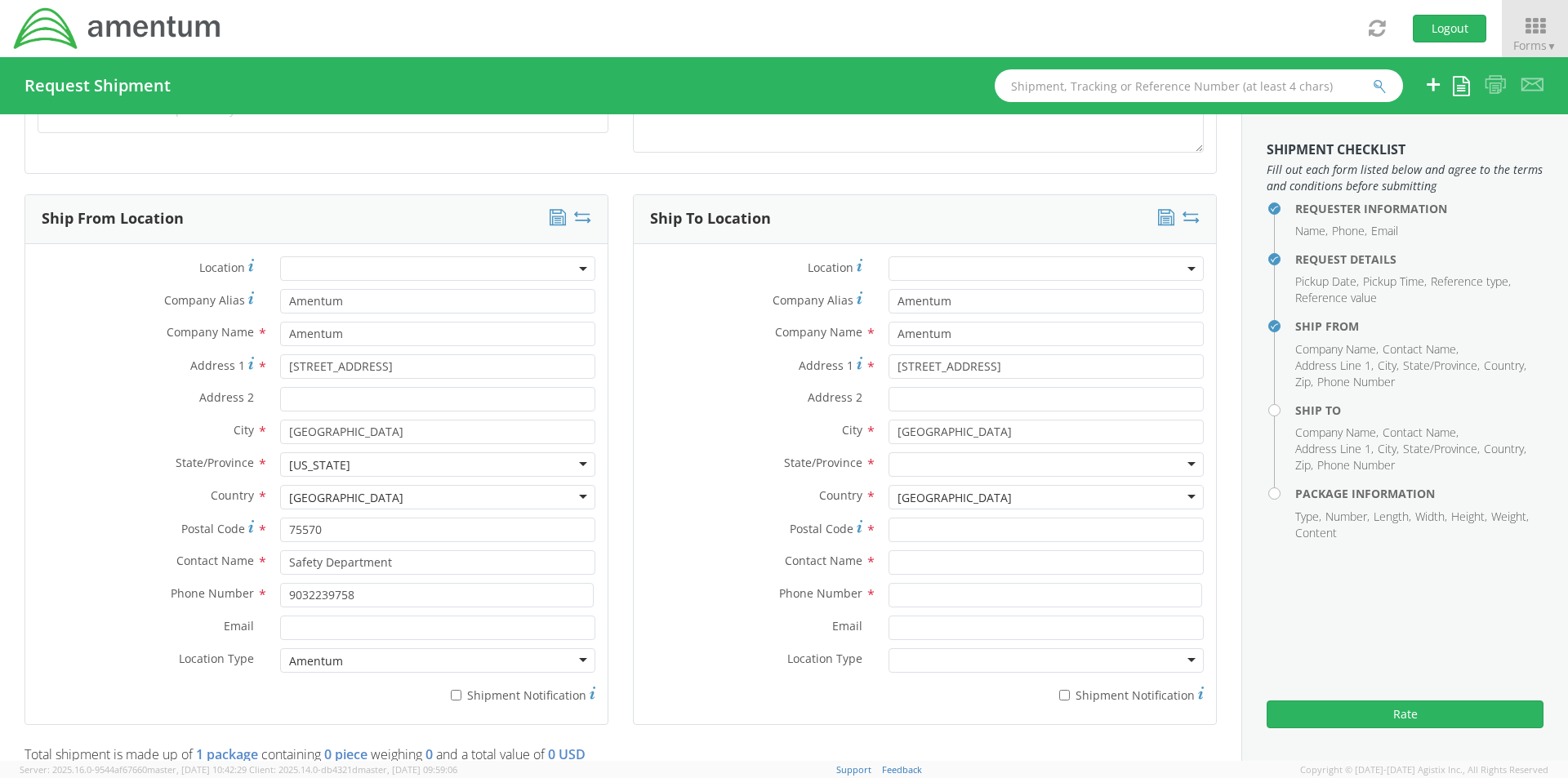
scroll to position [653, 0]
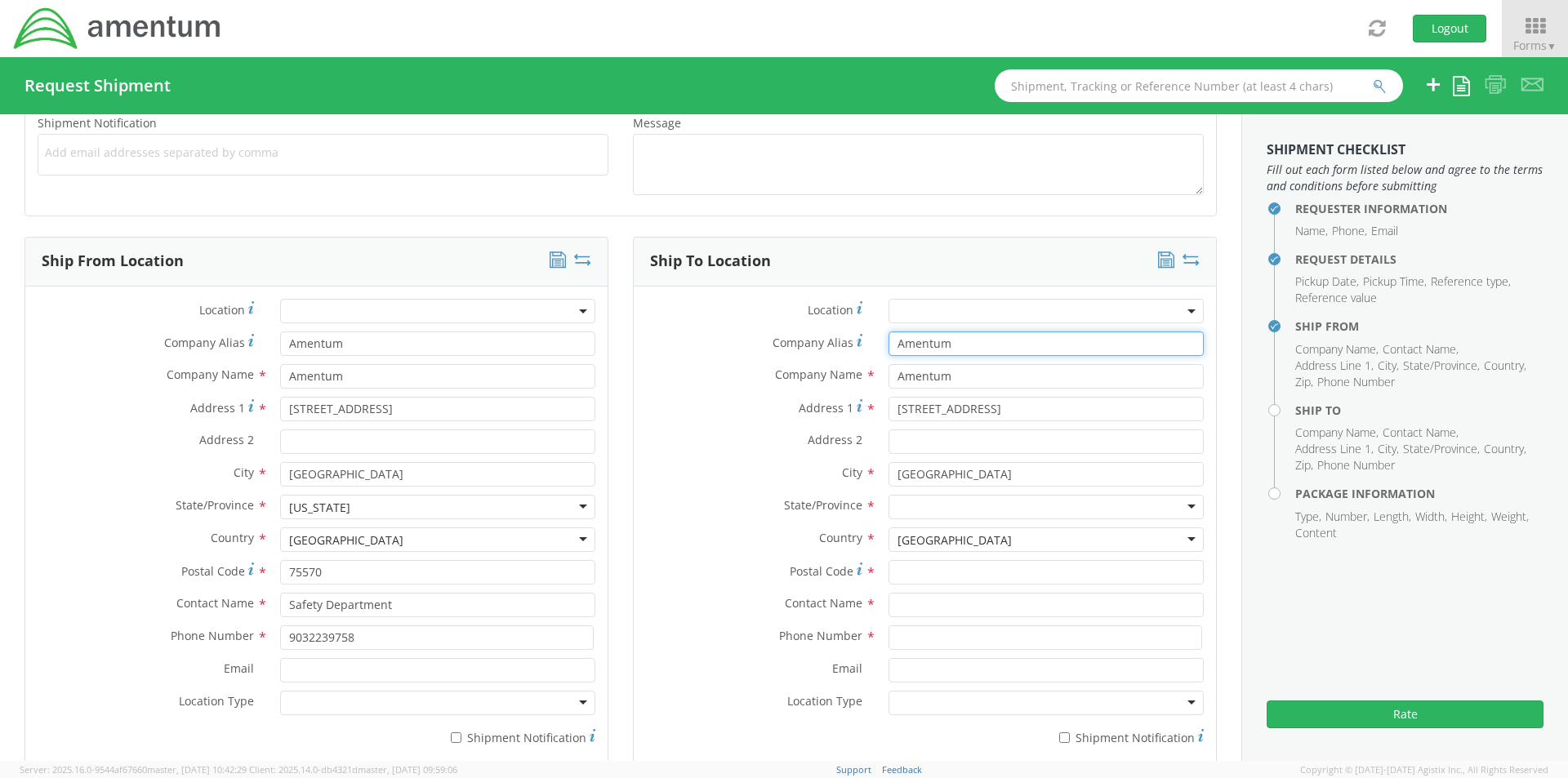
drag, startPoint x: 973, startPoint y: 345, endPoint x: 638, endPoint y: 371, distance: 336.0
click at [638, 371] on div "Location * Company Alias * Amentum Company Name * Amentum searching... Address …" at bounding box center [924, 526] width 582 height 456
drag, startPoint x: 964, startPoint y: 381, endPoint x: 639, endPoint y: 408, distance: 326.1
click at [758, 390] on div "Company Name * Amentum searching..." at bounding box center [924, 380] width 582 height 32
drag, startPoint x: 970, startPoint y: 411, endPoint x: 630, endPoint y: 444, distance: 341.6
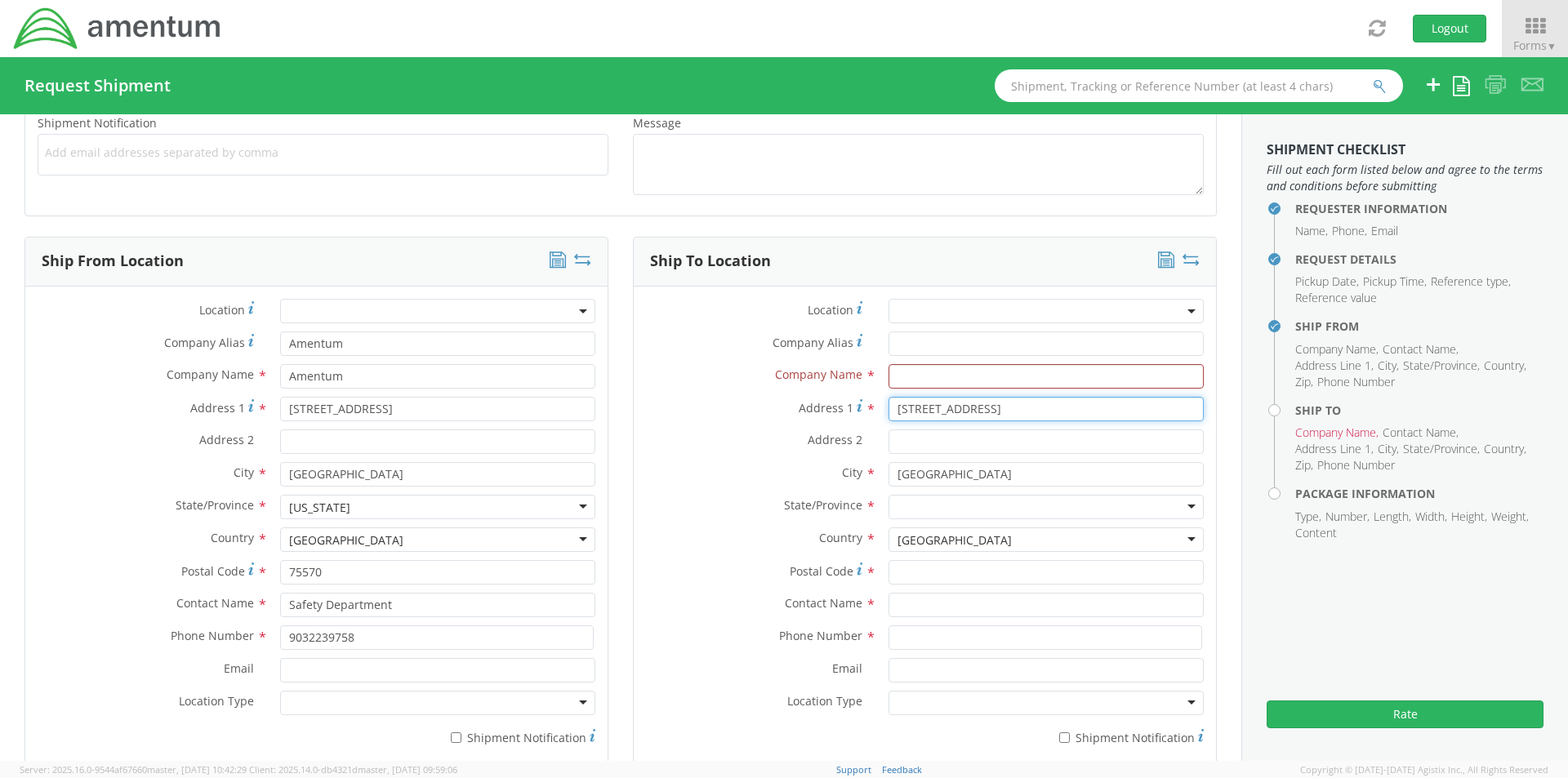
click at [654, 440] on div "Location * Company Alias * Company Name * Address 1 * 12 Chapel Ln Address 2 * …" at bounding box center [924, 526] width 582 height 456
drag, startPoint x: 914, startPoint y: 475, endPoint x: 793, endPoint y: 488, distance: 121.7
click at [717, 490] on div "City * [GEOGRAPHIC_DATA]" at bounding box center [924, 478] width 582 height 32
click at [901, 372] on input "text" at bounding box center [1045, 375] width 315 height 24
type input "[PERSON_NAME]"
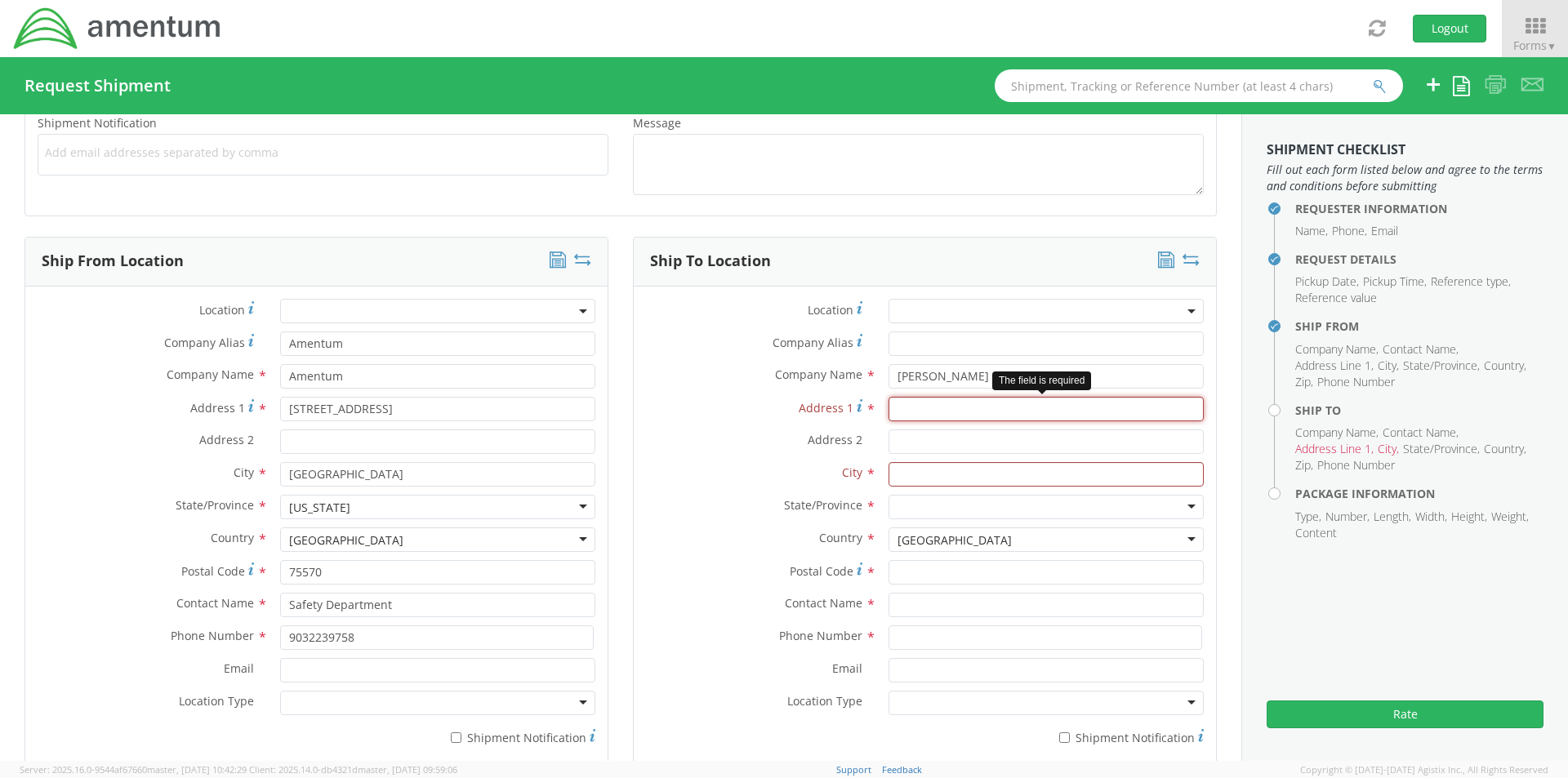
click at [914, 415] on input "Address 1 *" at bounding box center [1045, 409] width 315 height 24
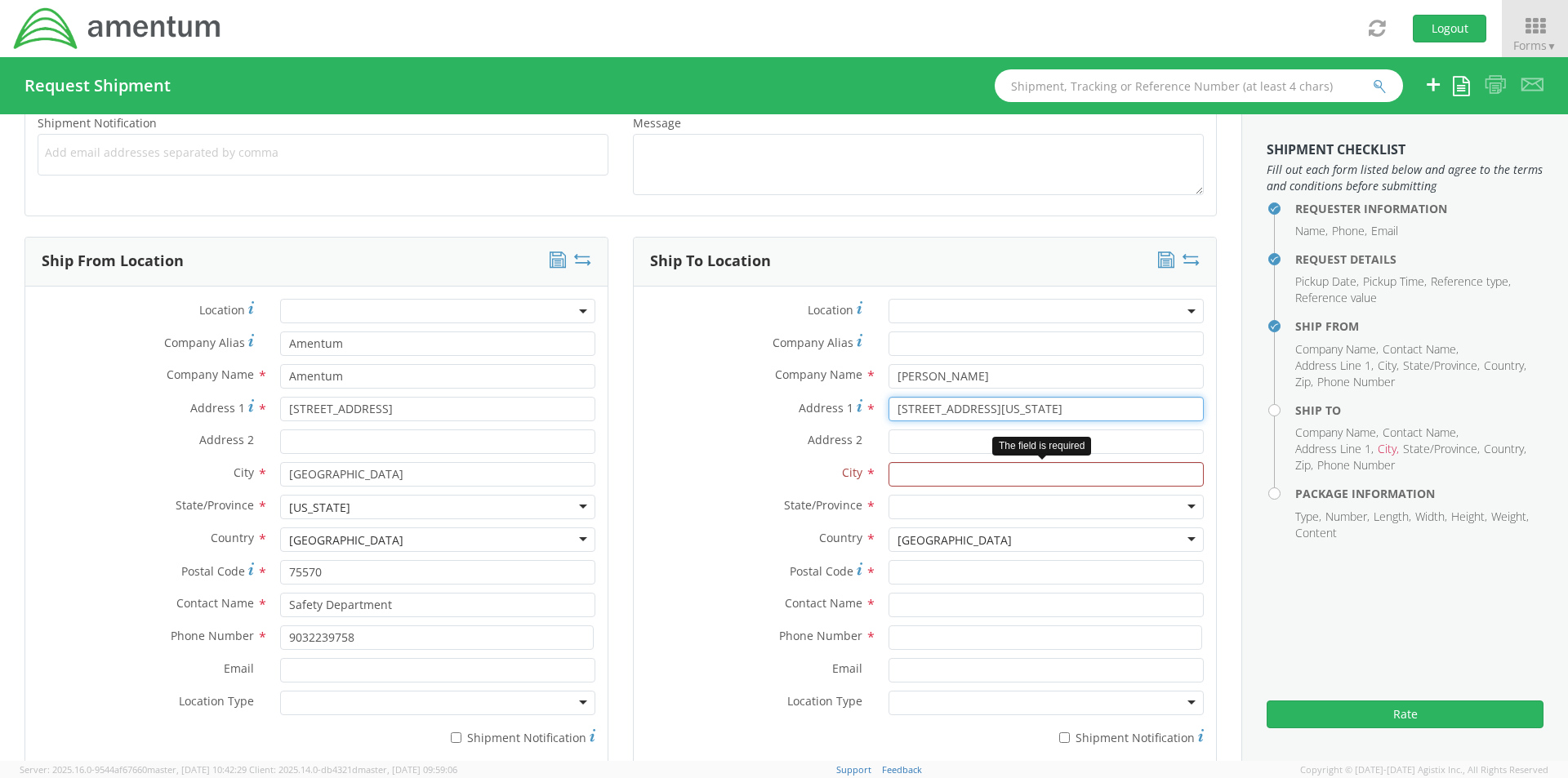
type input "[STREET_ADDRESS][US_STATE]"
click at [912, 467] on input "text" at bounding box center [1045, 474] width 315 height 24
type input "[PERSON_NAME]"
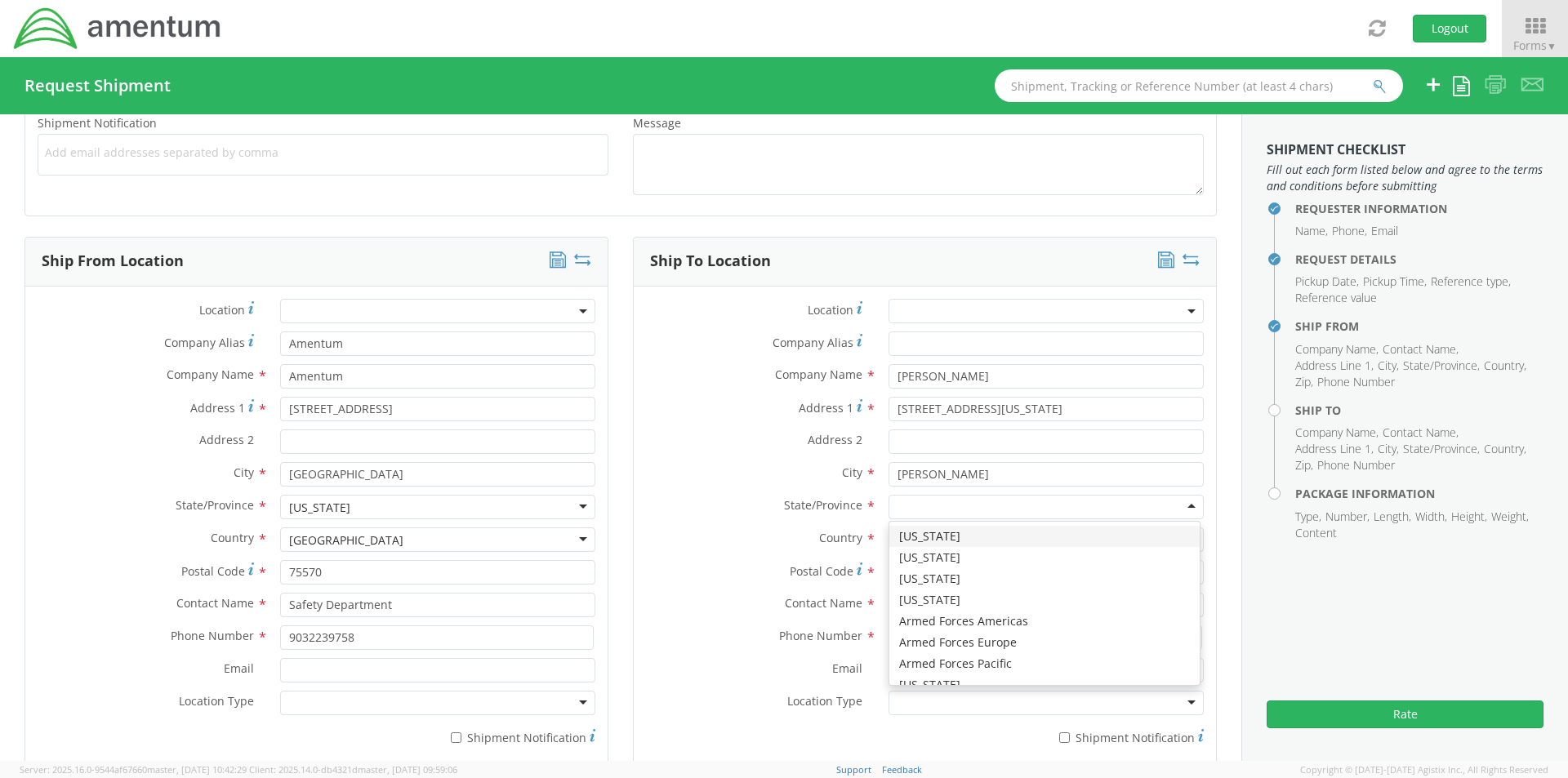
click at [921, 507] on div at bounding box center [1045, 506] width 315 height 24
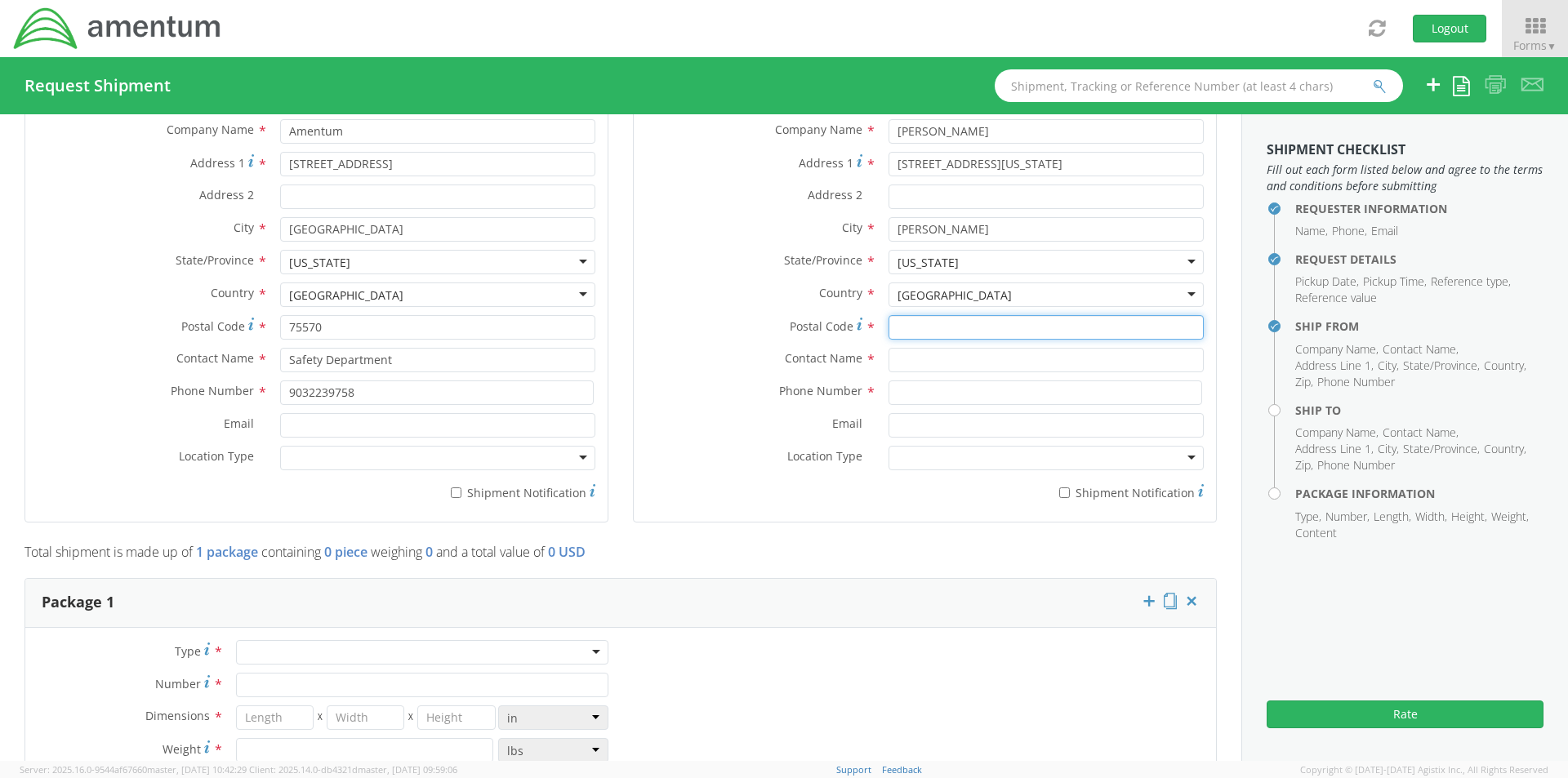
click at [889, 331] on input "Postal Code *" at bounding box center [1045, 327] width 315 height 24
type input "88021"
click at [895, 362] on input "text" at bounding box center [1045, 359] width 315 height 24
type input "[PERSON_NAME]"
click at [912, 395] on input at bounding box center [1044, 393] width 313 height 24
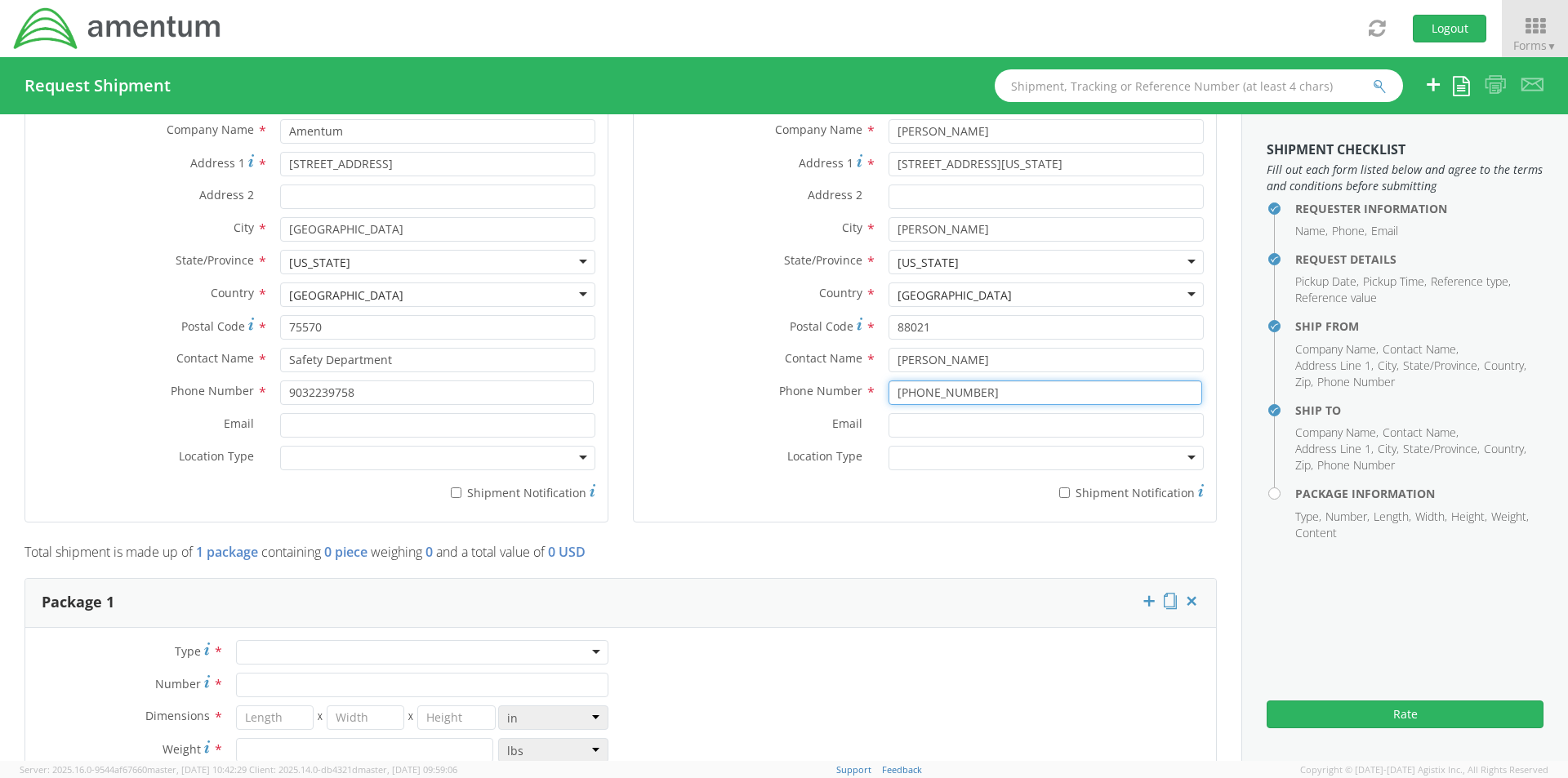
type input "[PHONE_NUMBER]"
click at [309, 655] on div at bounding box center [422, 652] width 373 height 24
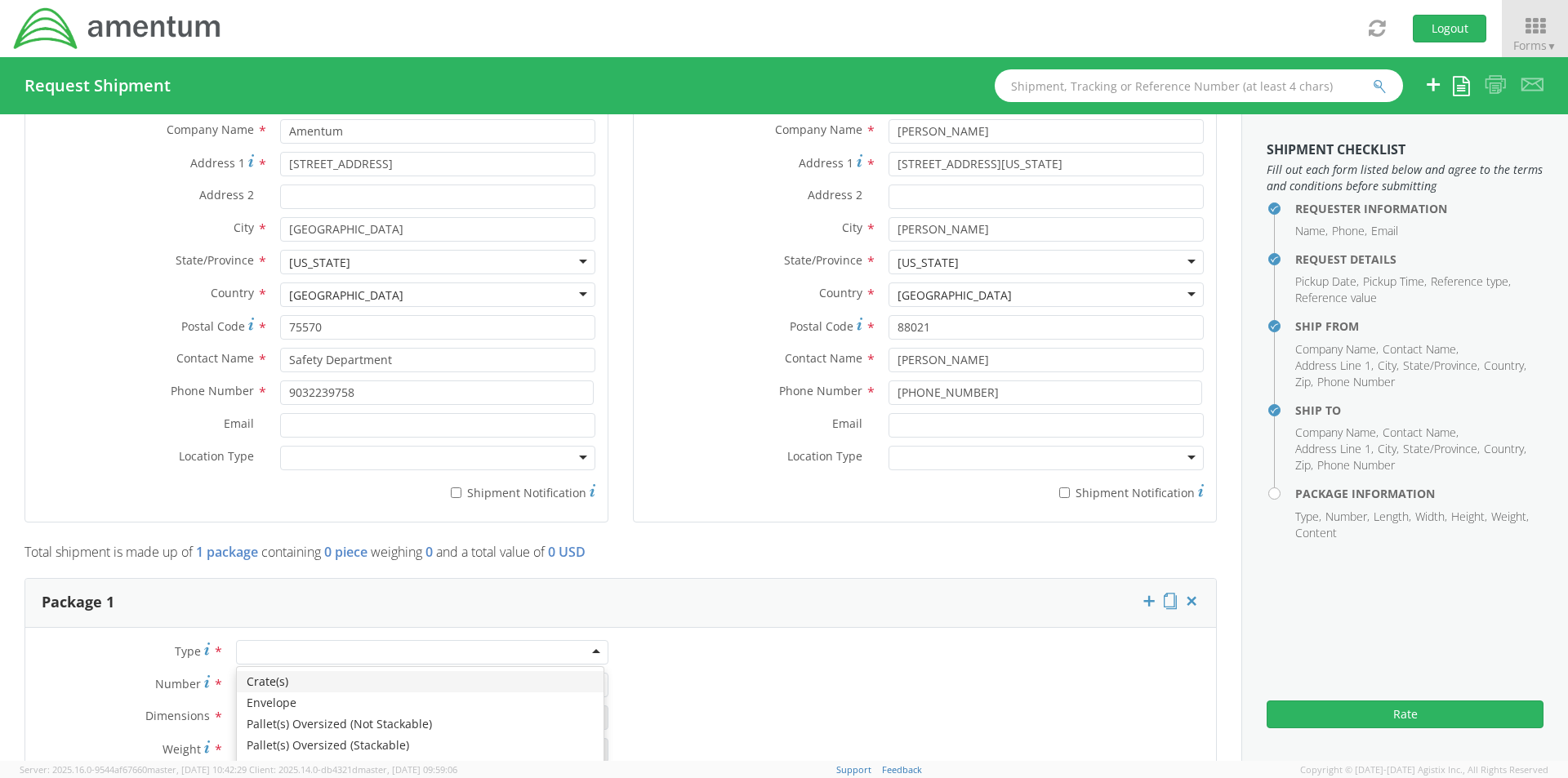
scroll to position [1144, 0]
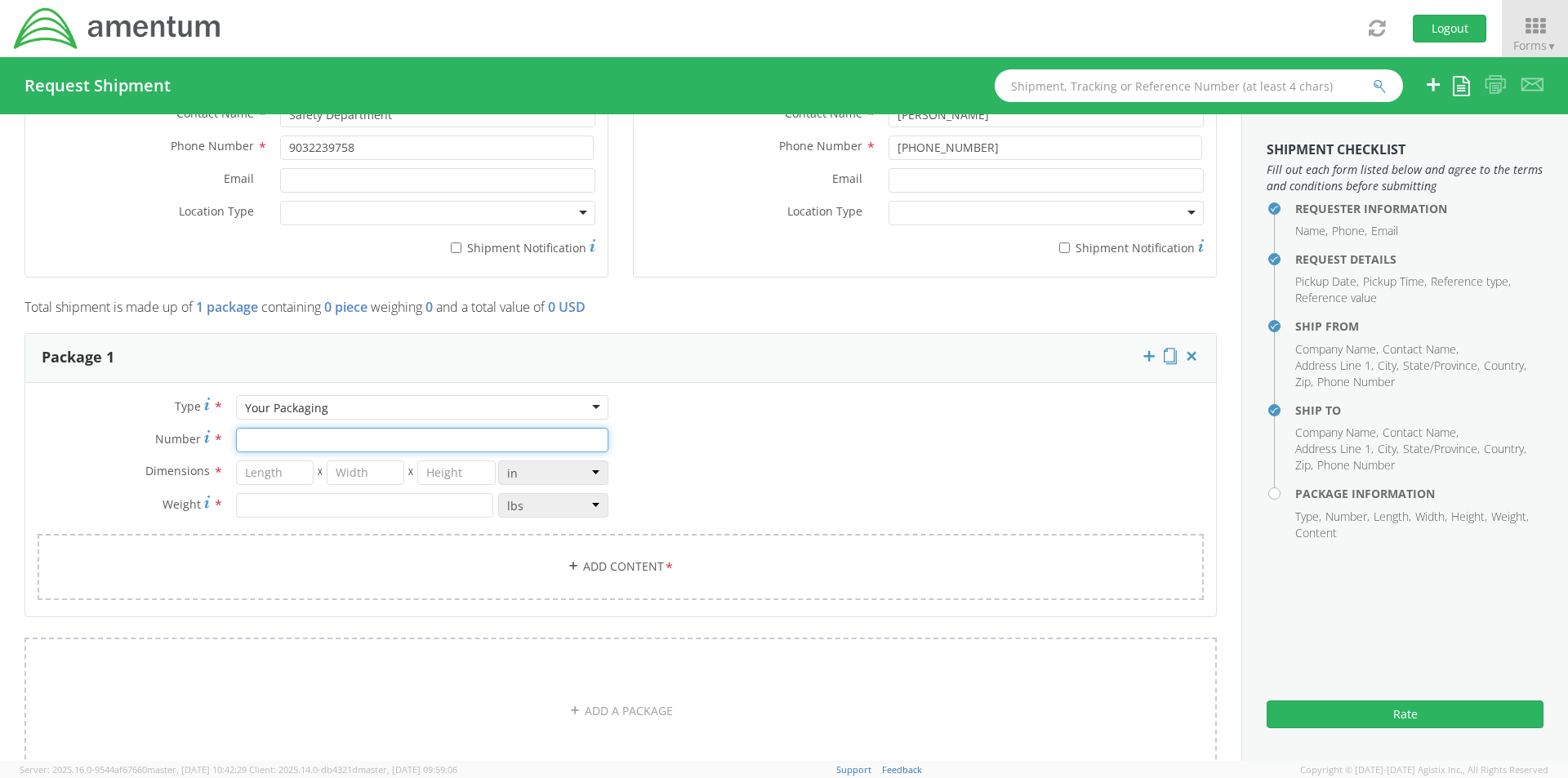
click at [300, 435] on input "Number *" at bounding box center [422, 440] width 373 height 24
type input "1"
click at [275, 474] on input "number" at bounding box center [274, 472] width 78 height 24
type input "21"
click at [356, 480] on input "number" at bounding box center [366, 472] width 78 height 24
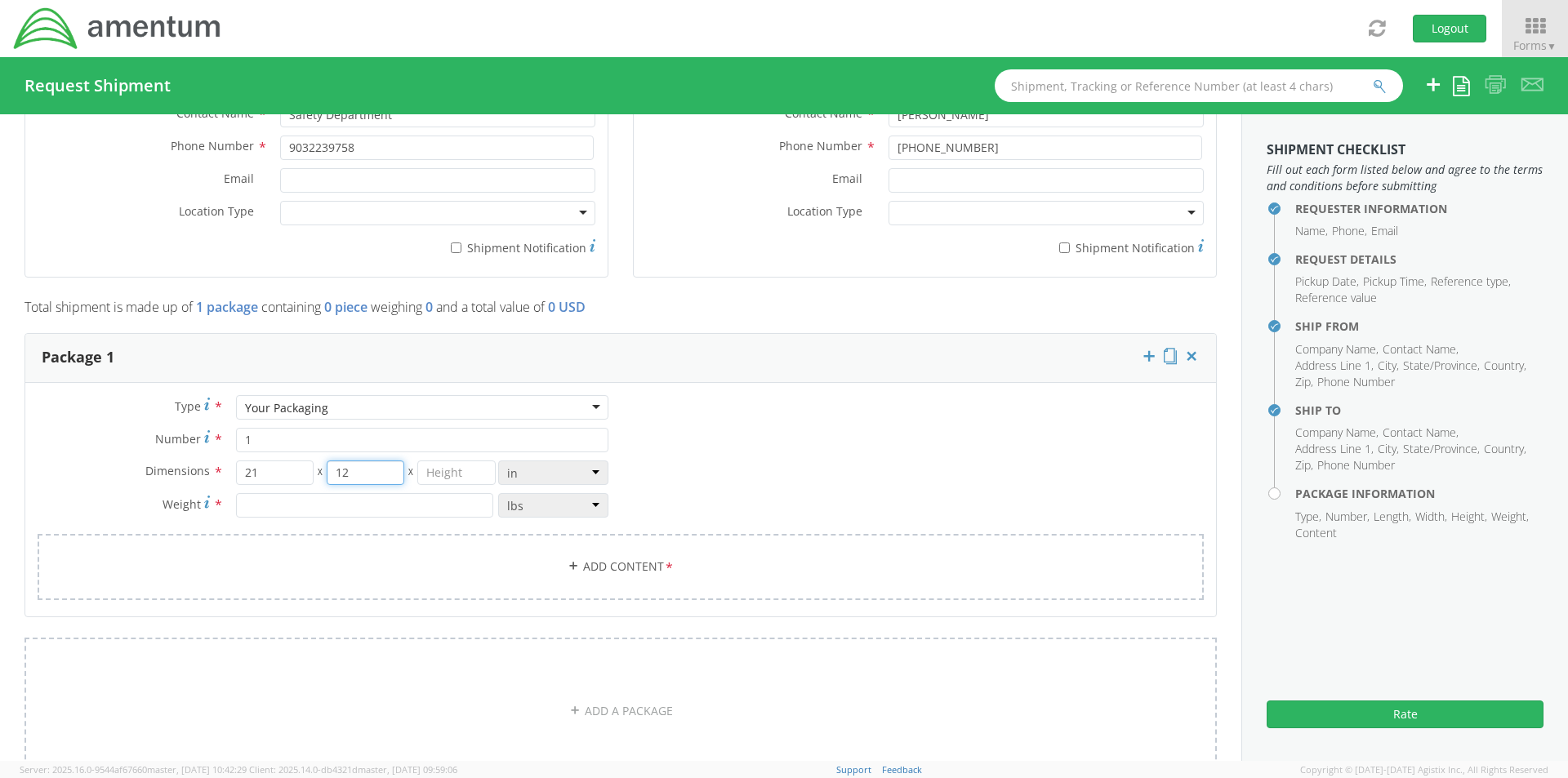
type input "12"
click at [445, 468] on input "number" at bounding box center [456, 472] width 78 height 24
type input "6"
click at [272, 512] on input "number" at bounding box center [364, 505] width 257 height 24
type input "4.14"
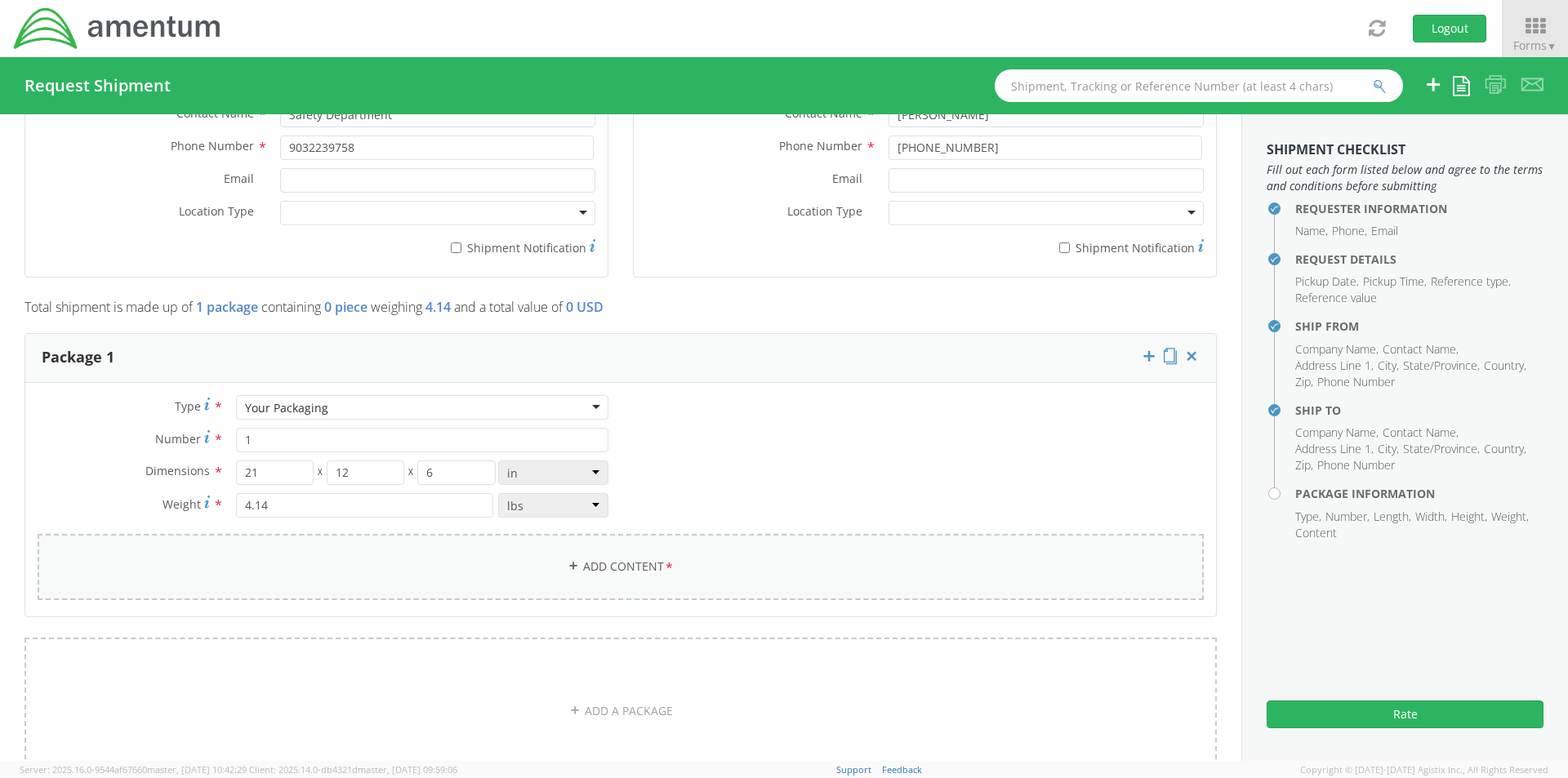
click at [378, 562] on link "Add Content *" at bounding box center [621, 567] width 1166 height 66
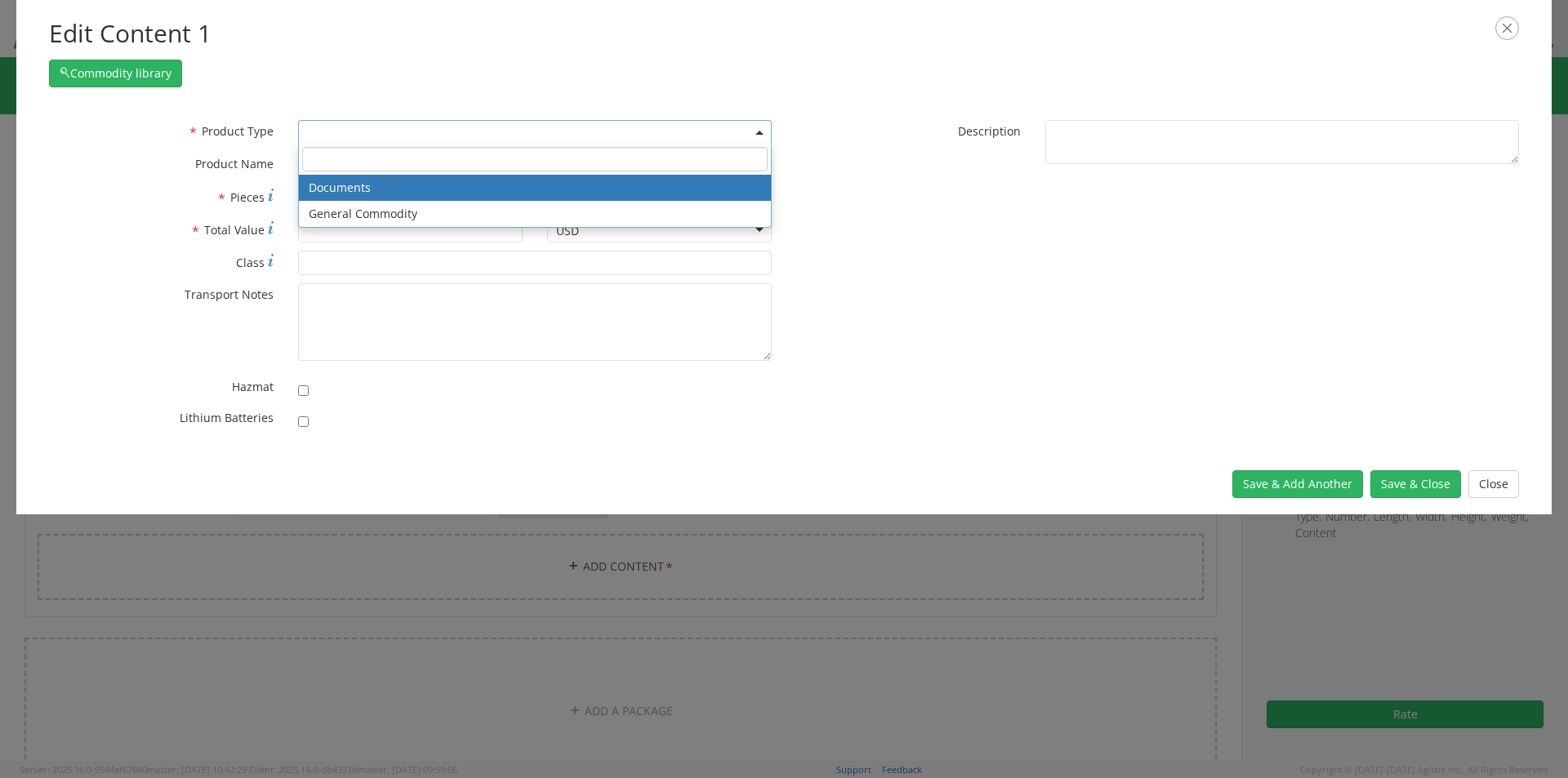
click at [365, 121] on span at bounding box center [534, 132] width 474 height 24
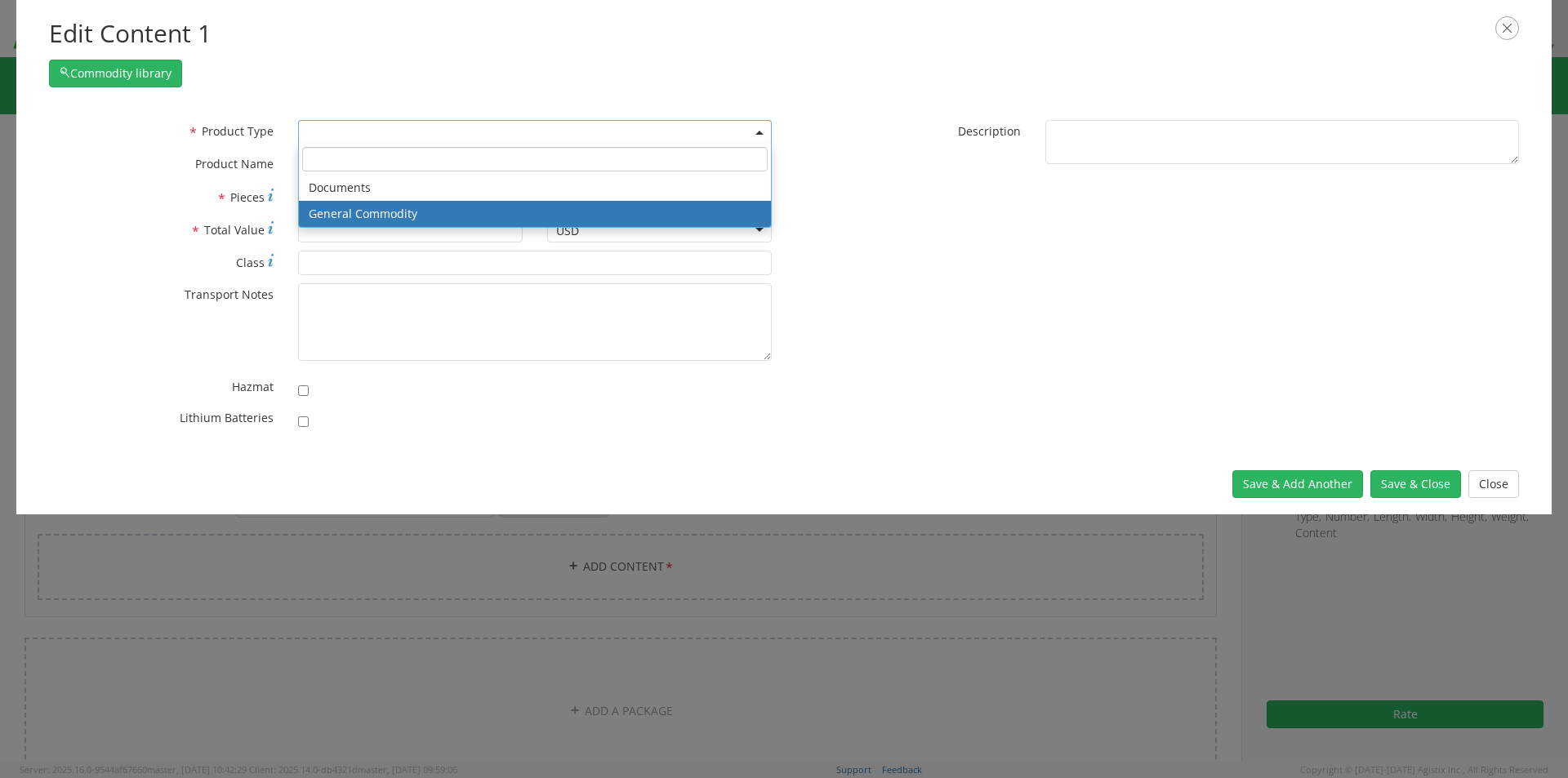
select select "COMMODITY"
type input "General Commodity"
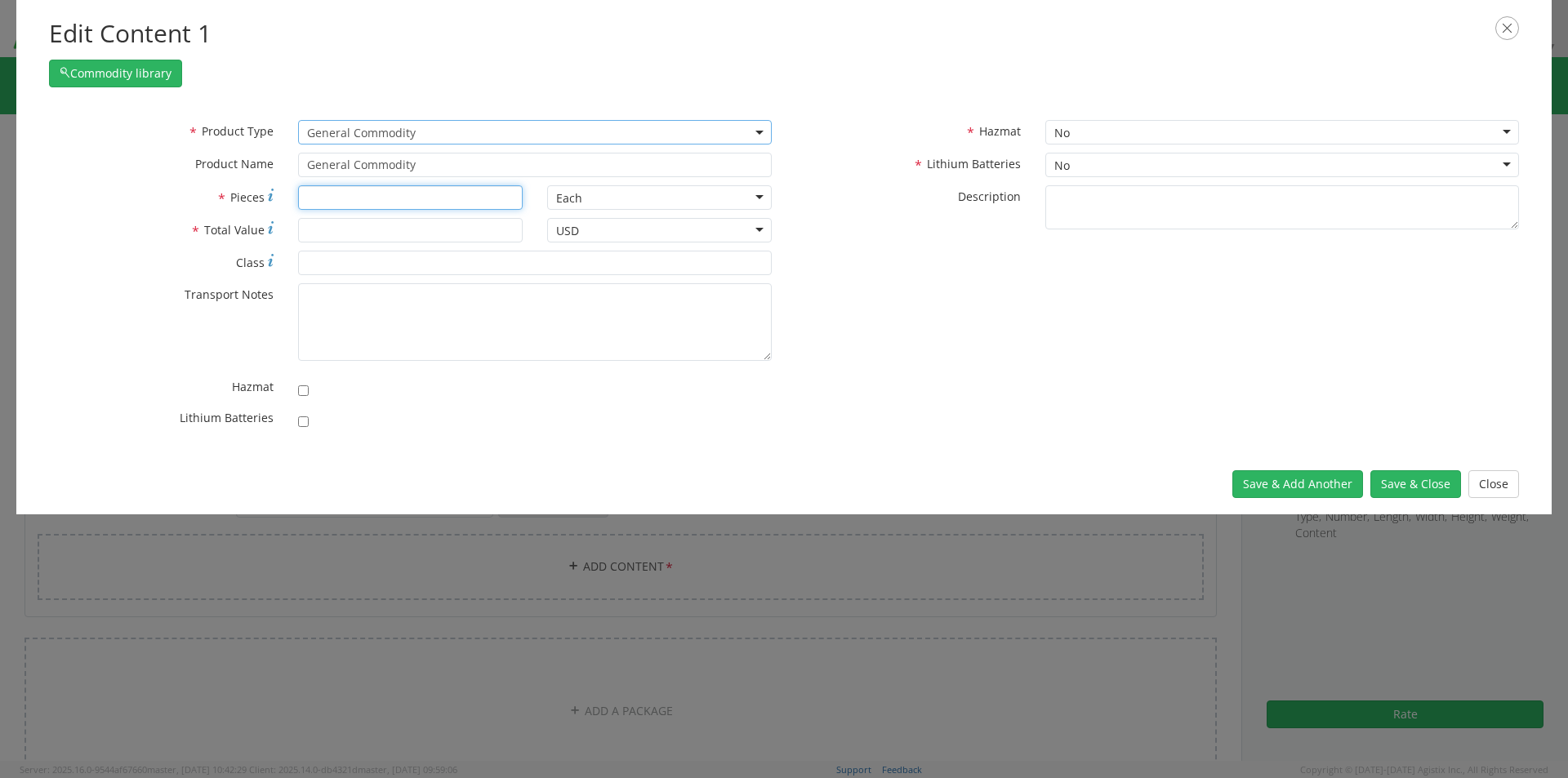
click at [322, 195] on input "* Pieces" at bounding box center [410, 197] width 225 height 24
type input "37"
click at [321, 223] on input "* Total Value" at bounding box center [410, 230] width 225 height 24
type input "100.00"
click at [1415, 484] on button "Save & Close" at bounding box center [1415, 484] width 90 height 28
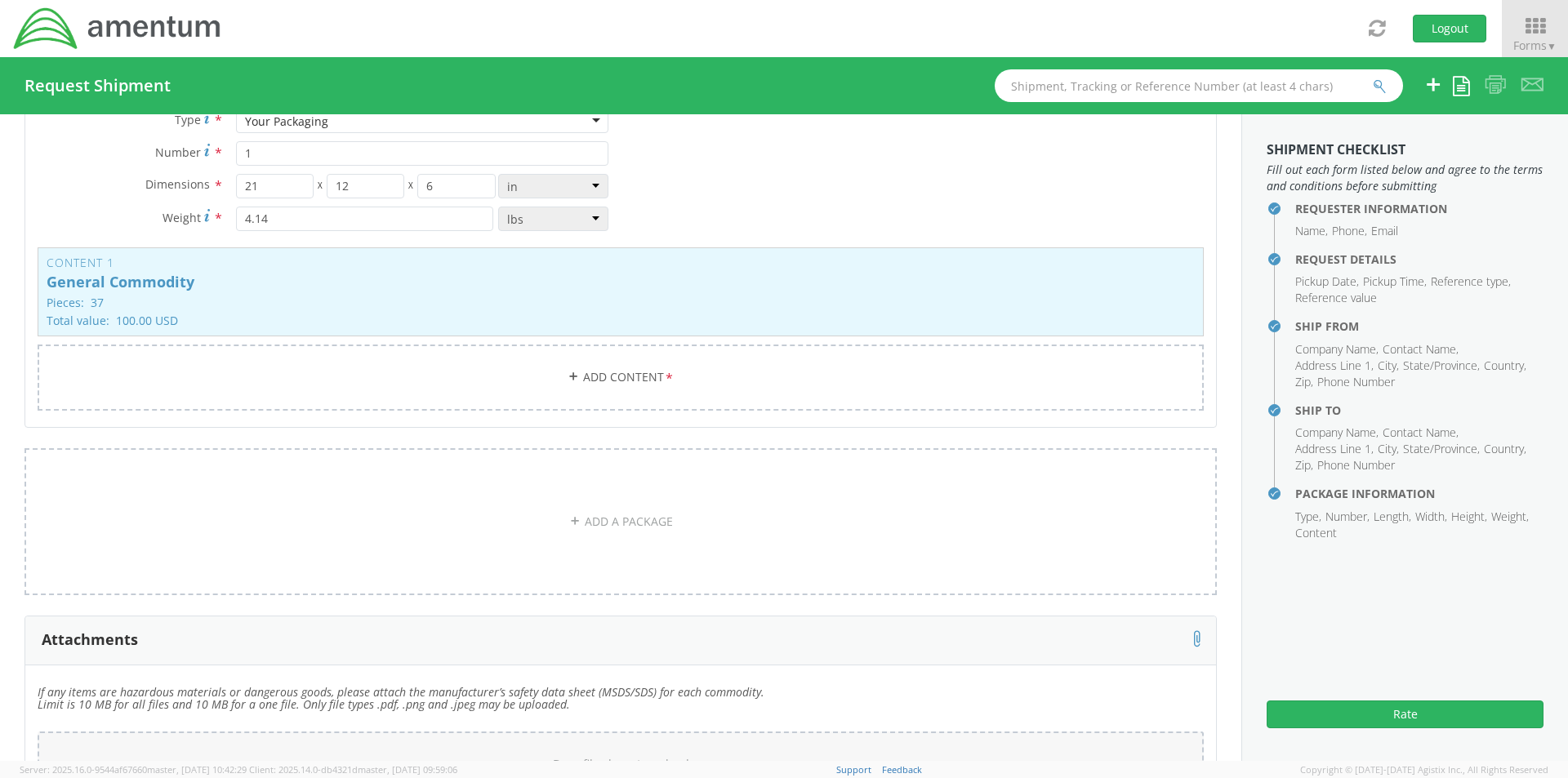
scroll to position [1636, 0]
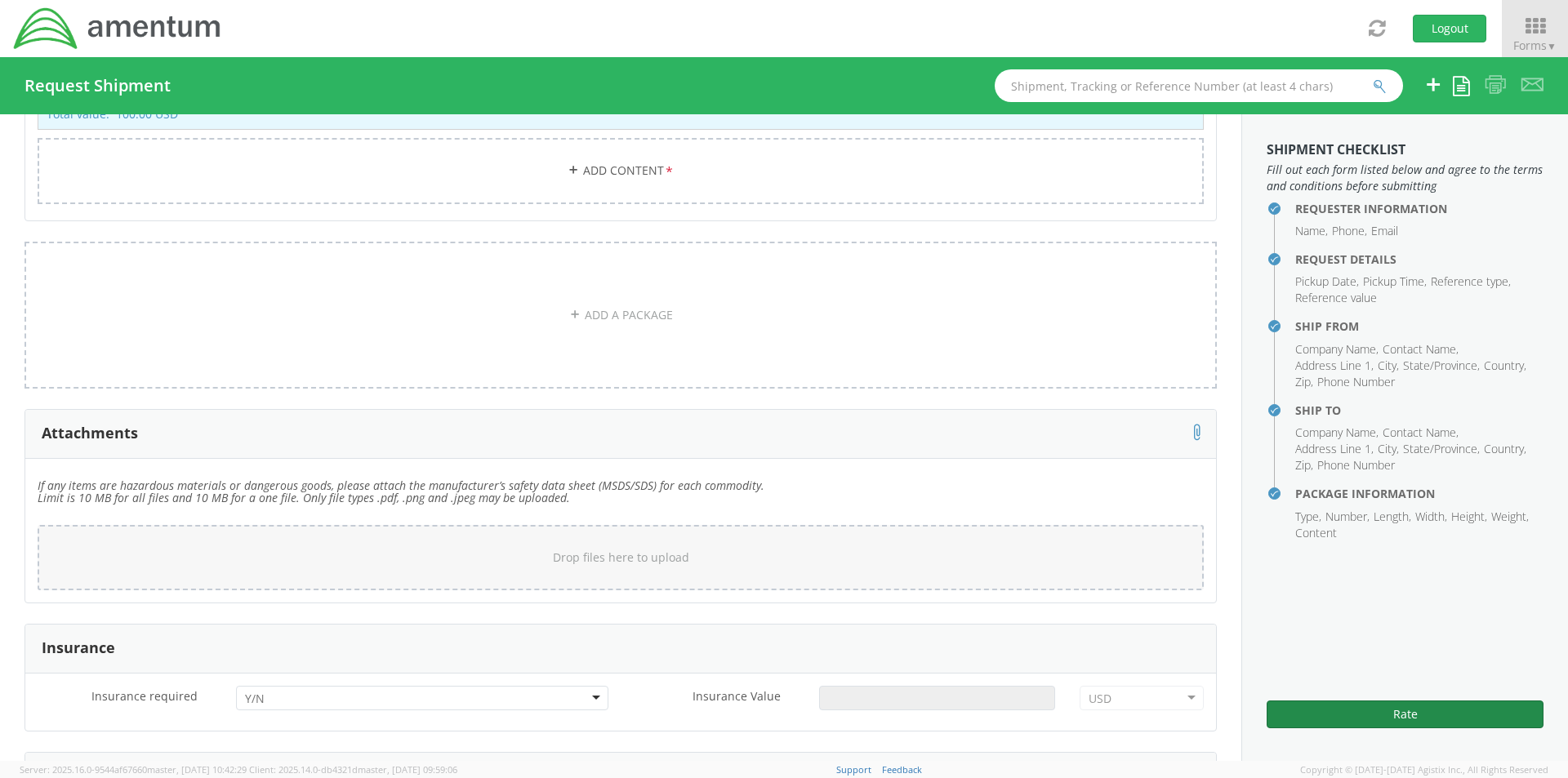
click at [1361, 712] on button "Rate" at bounding box center [1405, 714] width 277 height 28
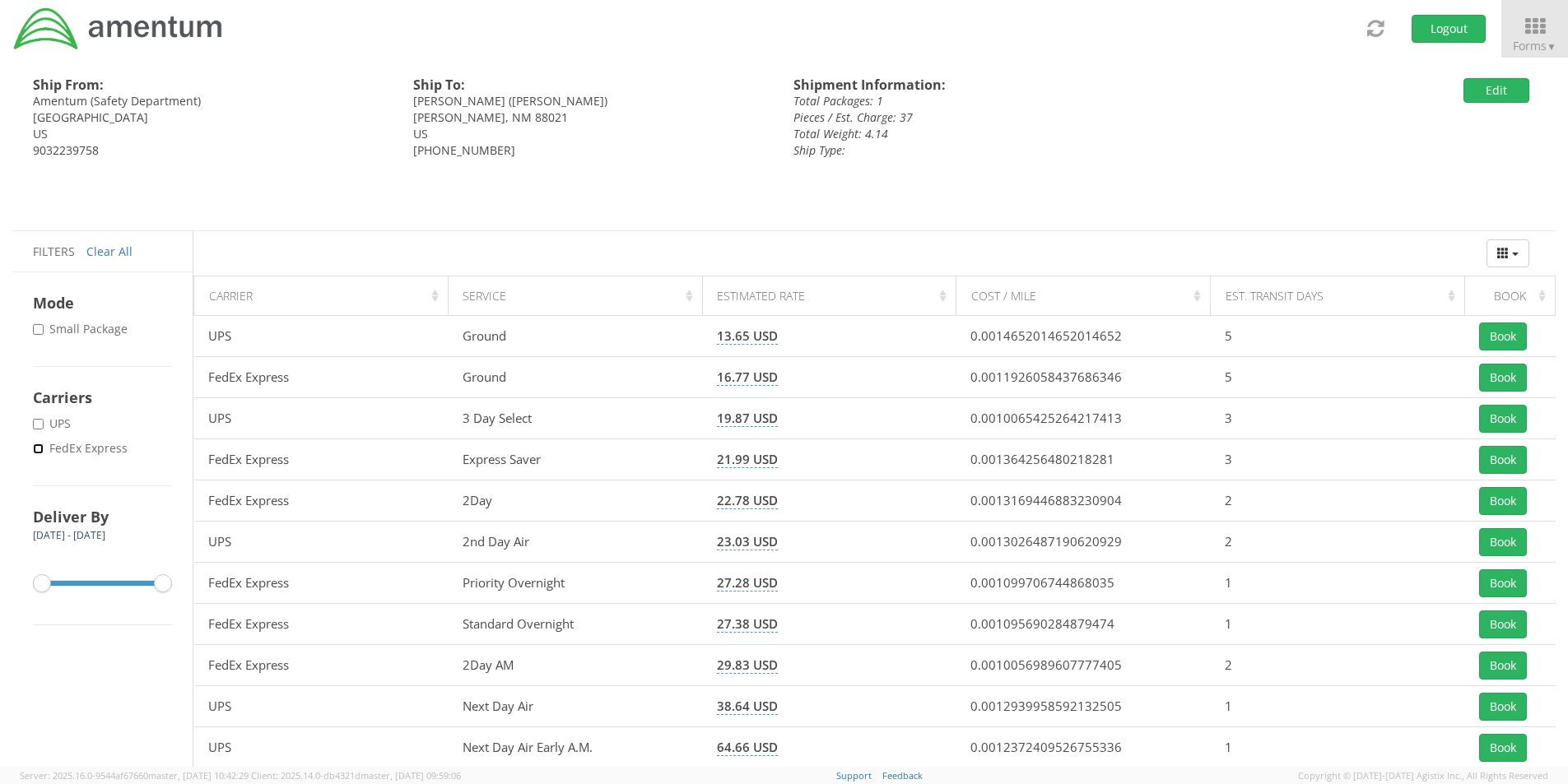
click at [40, 446] on input "* FedEx Express" at bounding box center [38, 449] width 11 height 11
checkbox input "true"
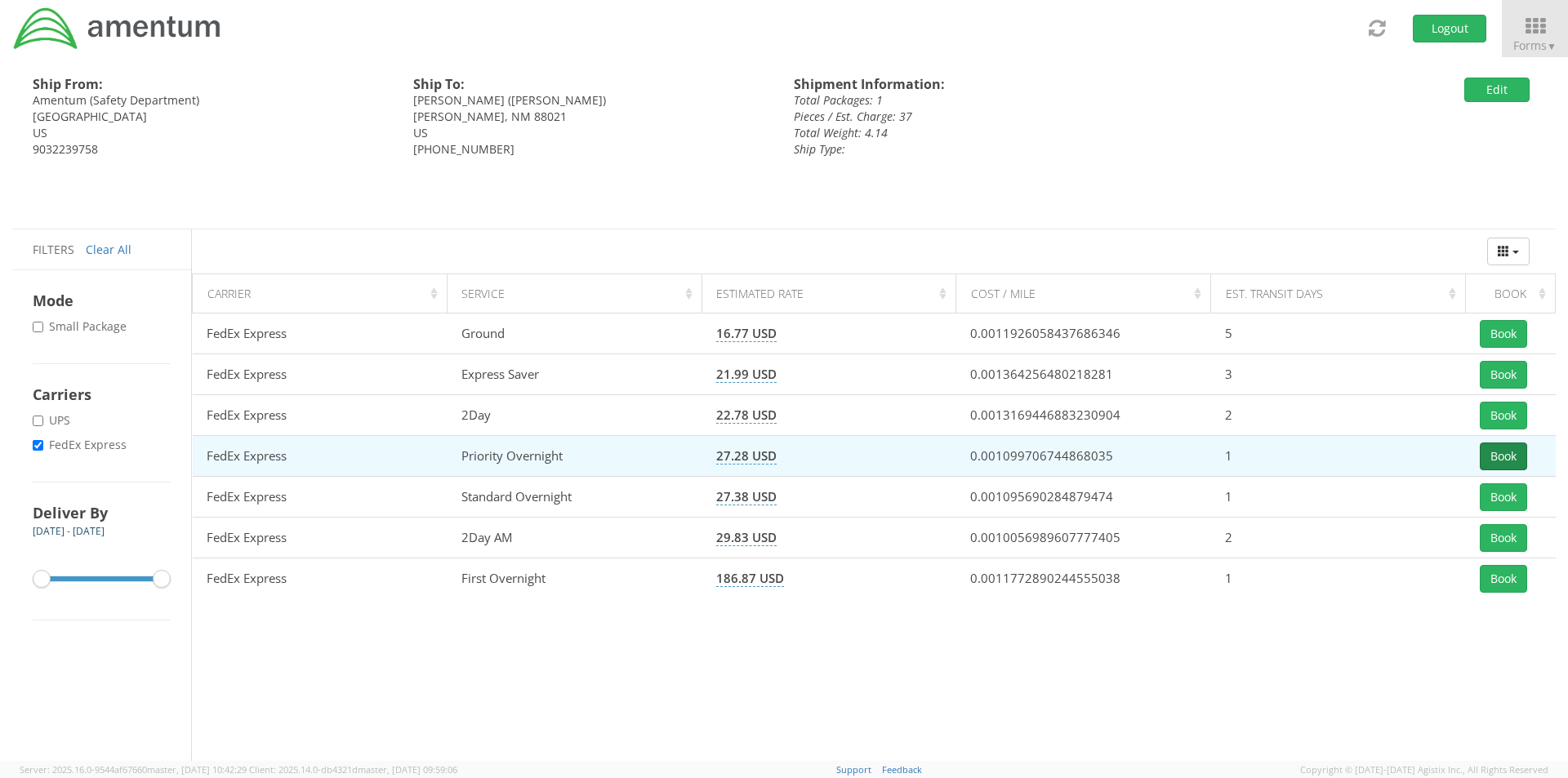
click at [1512, 458] on button "Book" at bounding box center [1503, 456] width 47 height 28
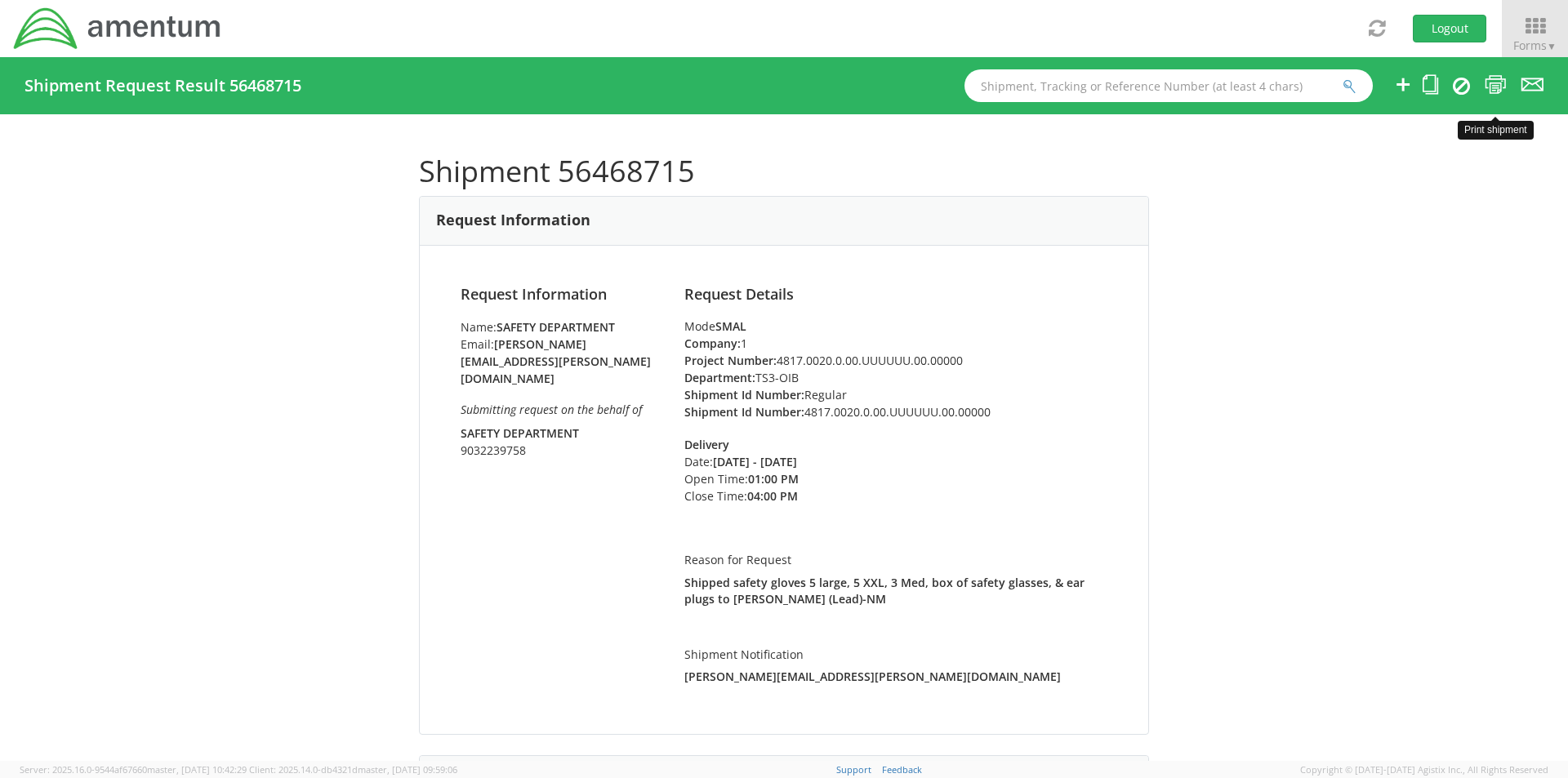
click at [1495, 82] on icon at bounding box center [1496, 84] width 22 height 21
